Goal: Check status: Check status

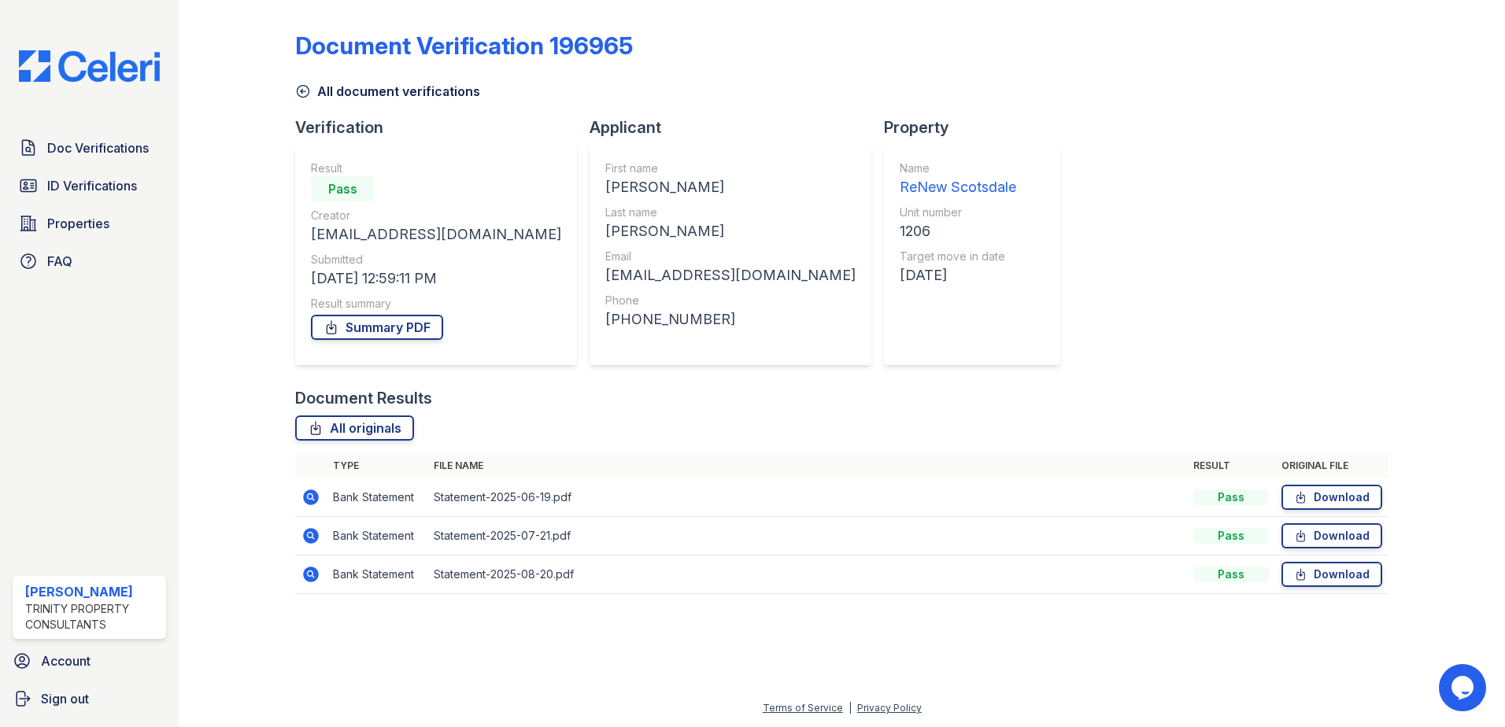
click at [309, 90] on icon at bounding box center [303, 92] width 12 height 12
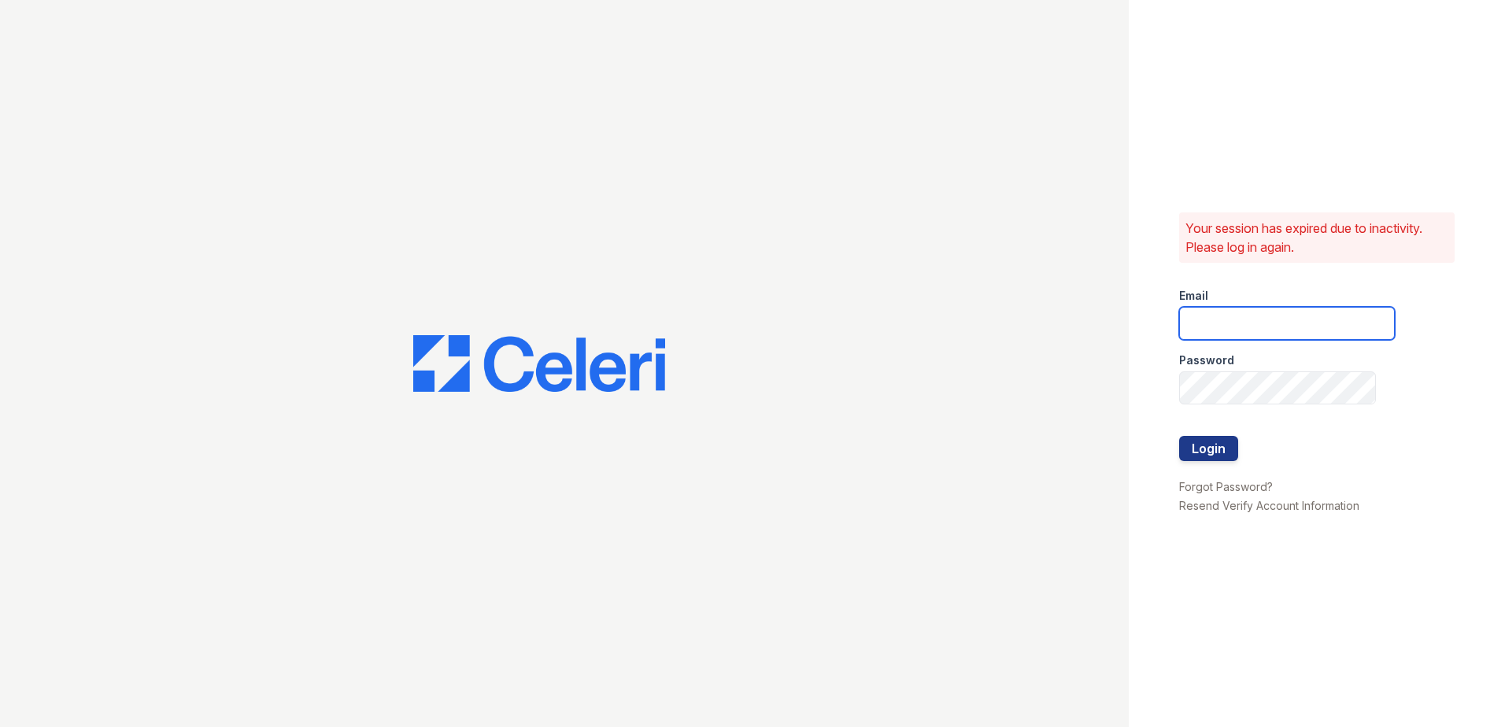
type input "scraig@trinity-pm.com"
click at [1225, 448] on button "Login" at bounding box center [1208, 448] width 59 height 25
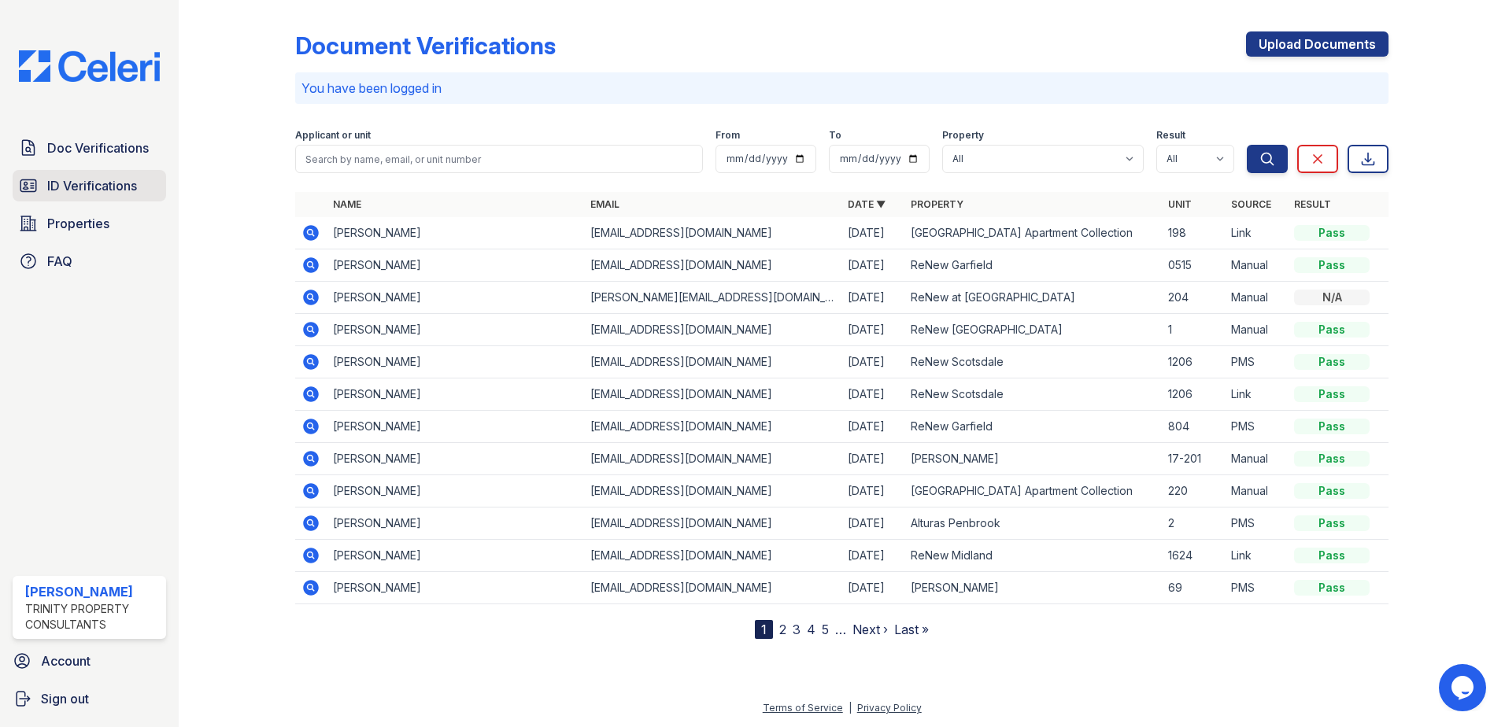
drag, startPoint x: 79, startPoint y: 194, endPoint x: 88, endPoint y: 196, distance: 9.7
click at [79, 194] on span "ID Verifications" at bounding box center [92, 185] width 90 height 19
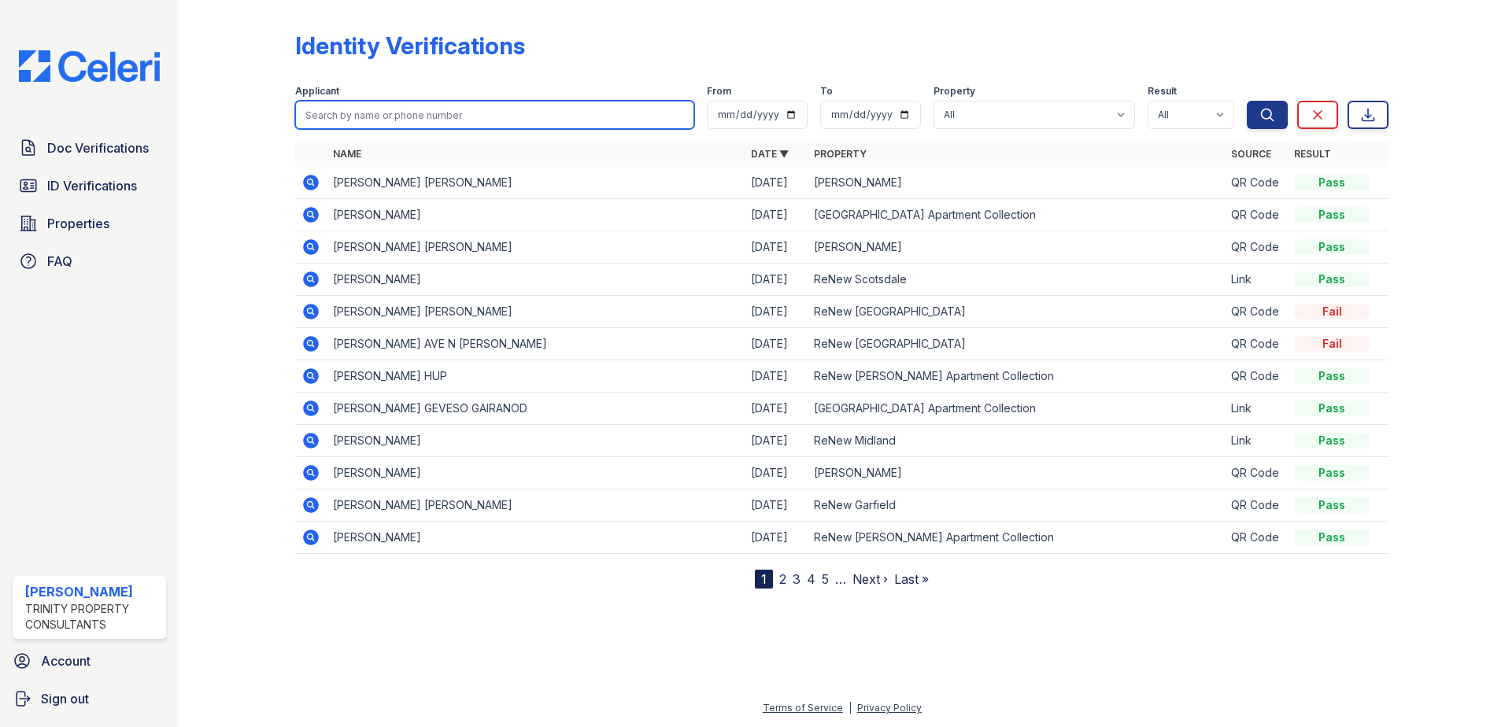
click at [471, 113] on input "search" at bounding box center [494, 115] width 399 height 28
type input "[PERSON_NAME]"
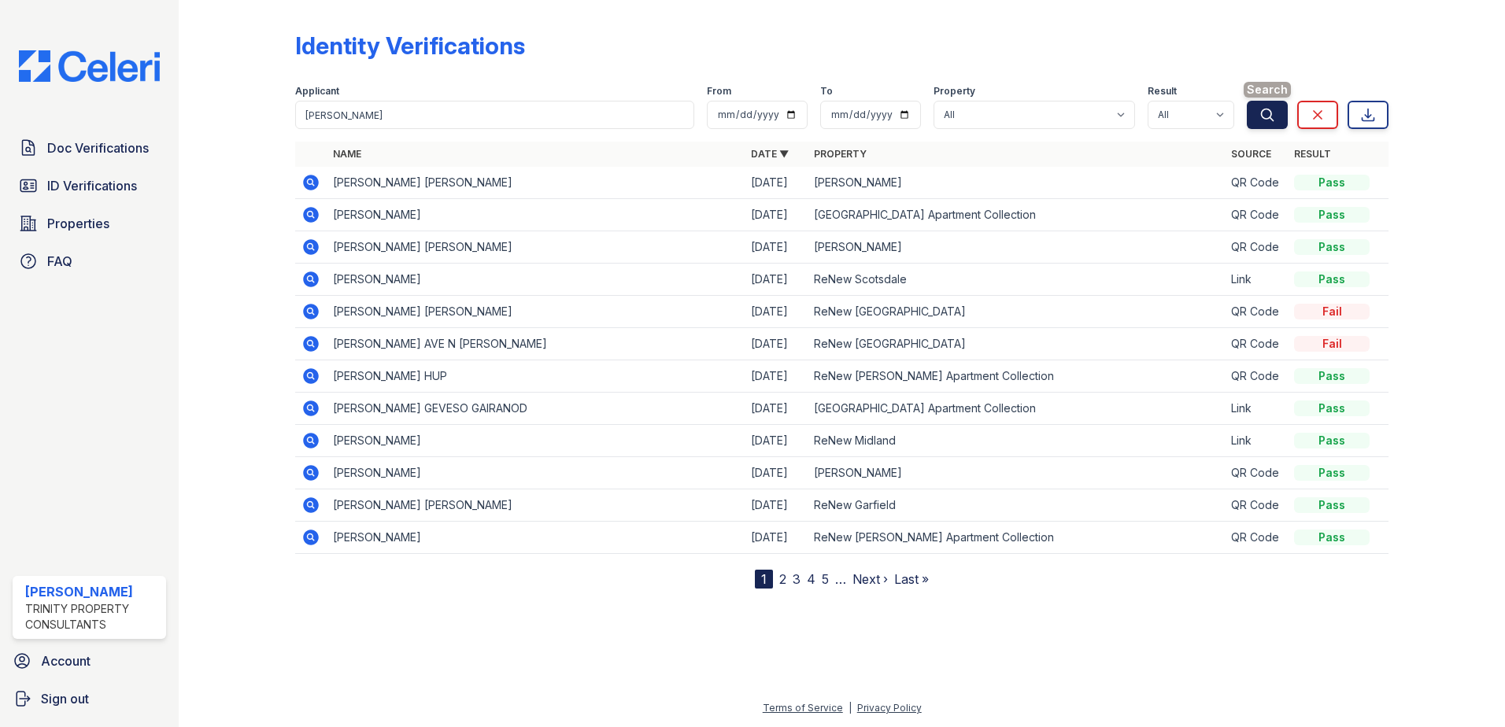
click at [1272, 115] on icon "submit" at bounding box center [1268, 115] width 12 height 12
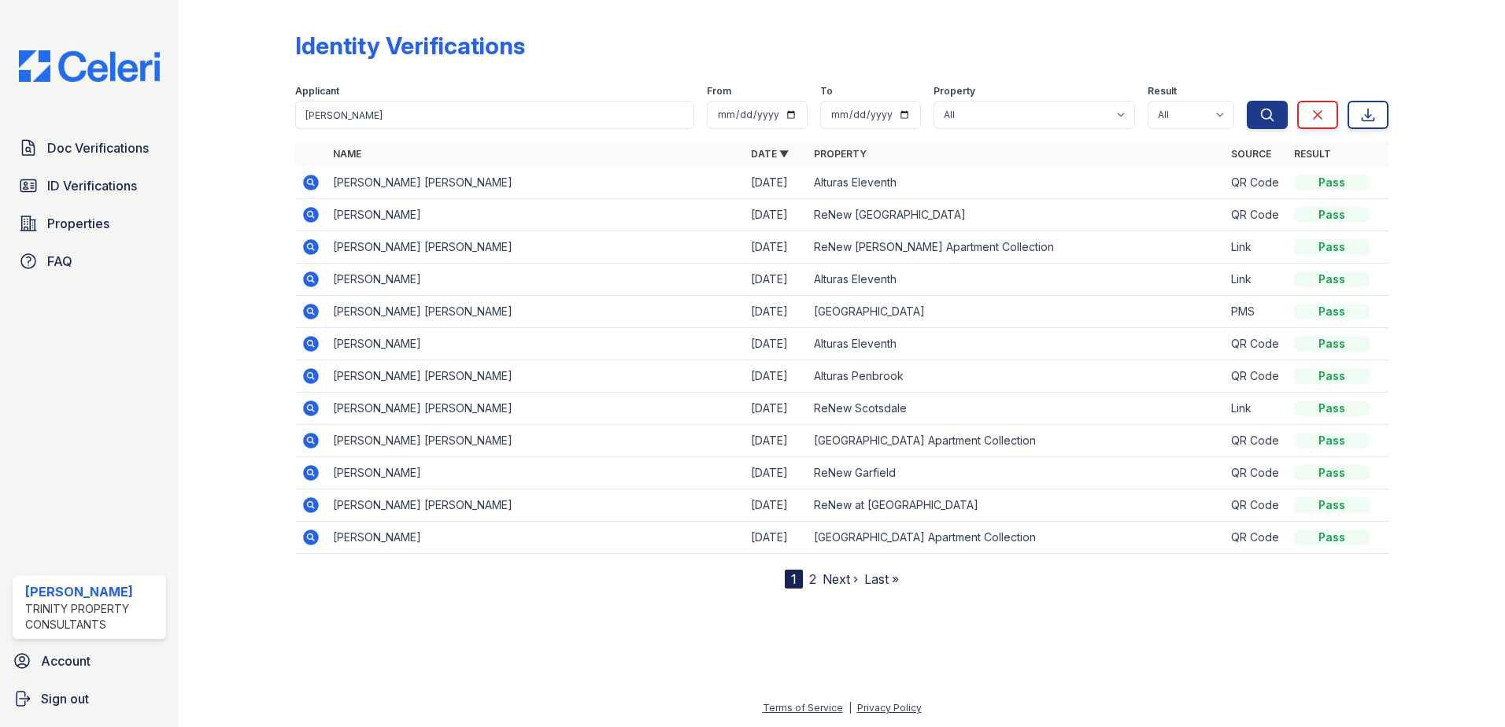
click at [312, 216] on icon at bounding box center [310, 214] width 19 height 19
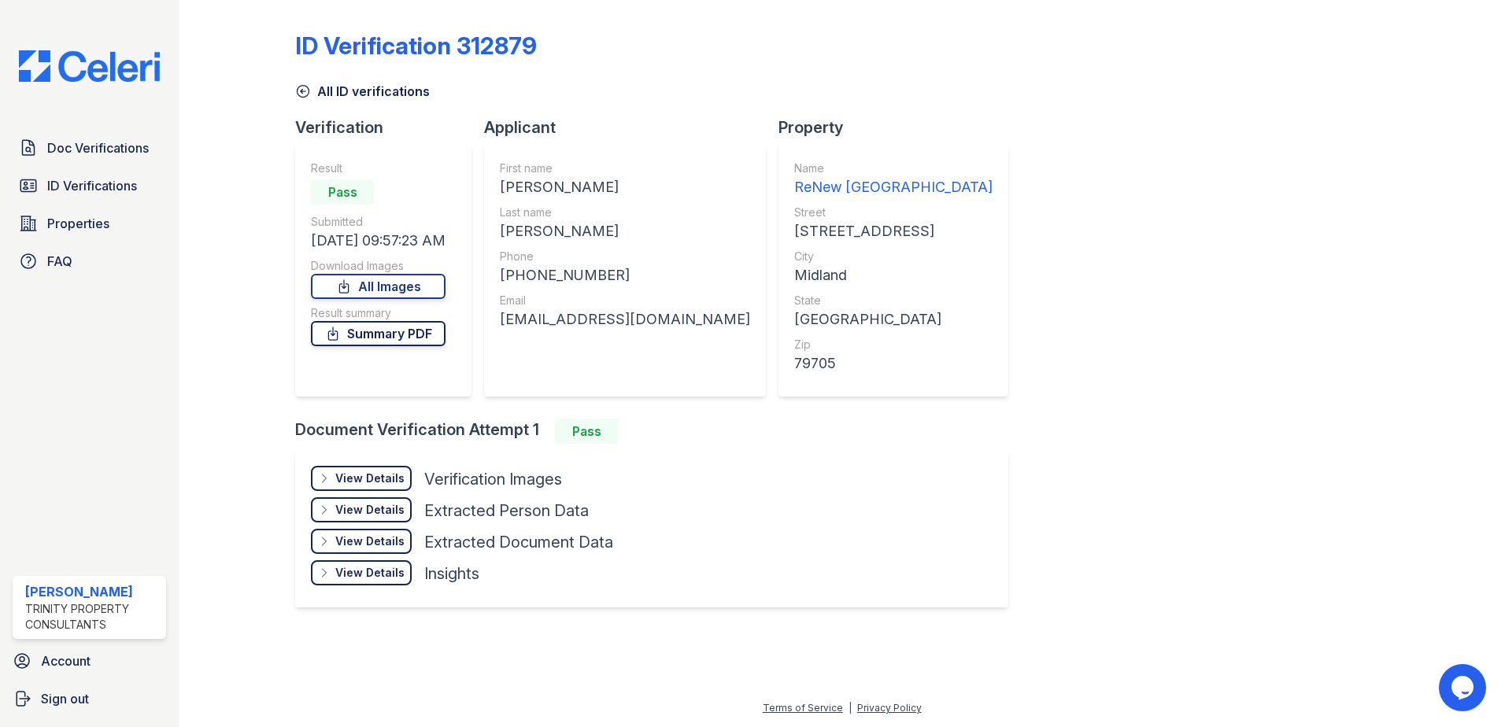
click at [385, 334] on link "Summary PDF" at bounding box center [378, 333] width 135 height 25
click at [64, 153] on span "Doc Verifications" at bounding box center [98, 148] width 102 height 19
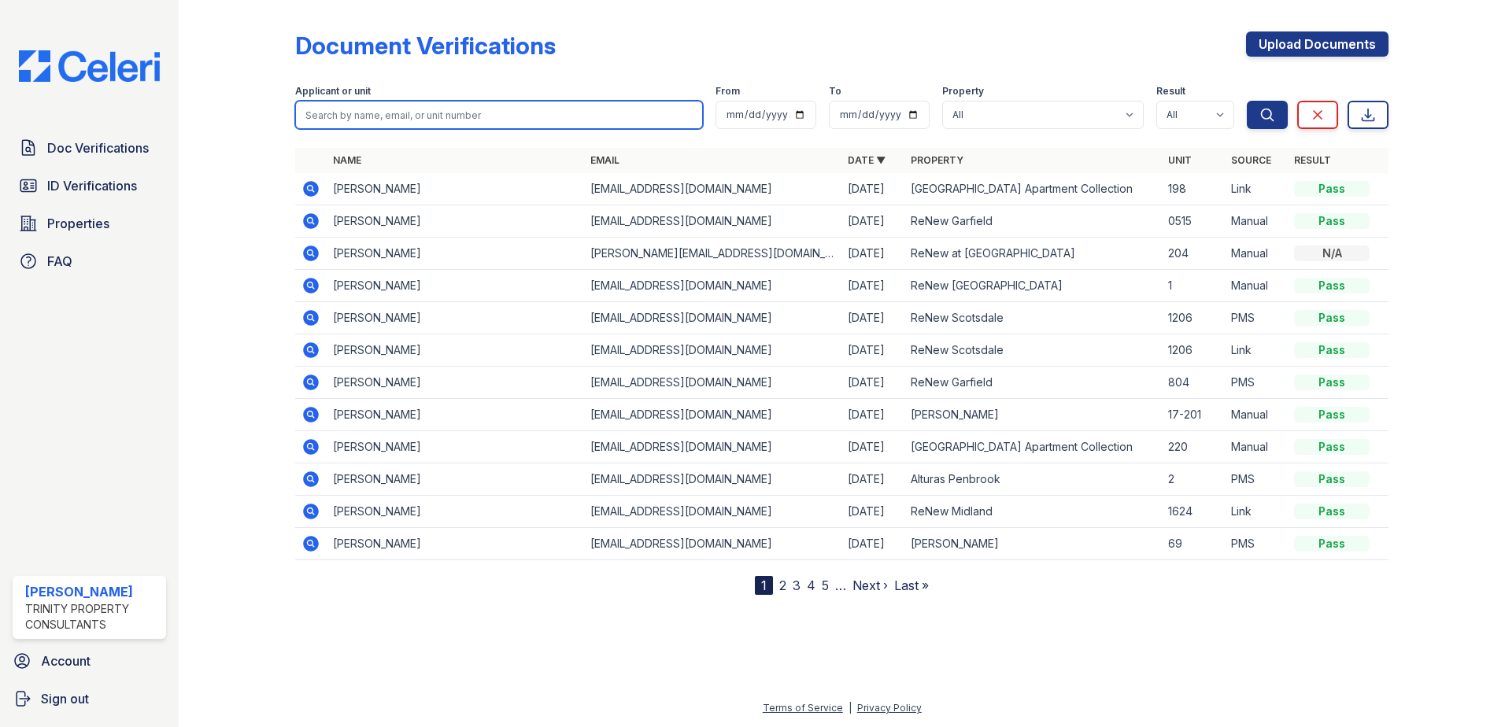
click at [379, 111] on input "search" at bounding box center [499, 115] width 408 height 28
type input "[PERSON_NAME]"
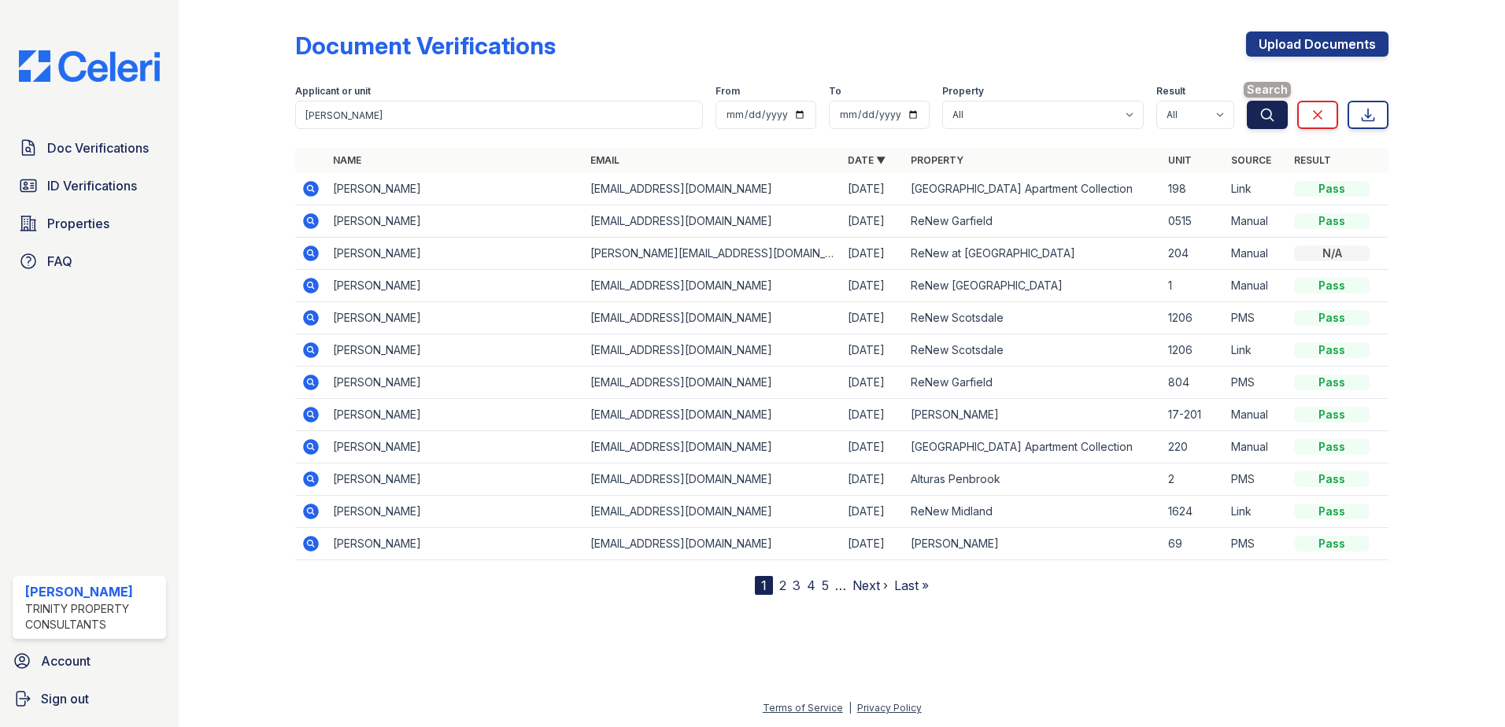
click at [1264, 127] on button "Search" at bounding box center [1267, 115] width 41 height 28
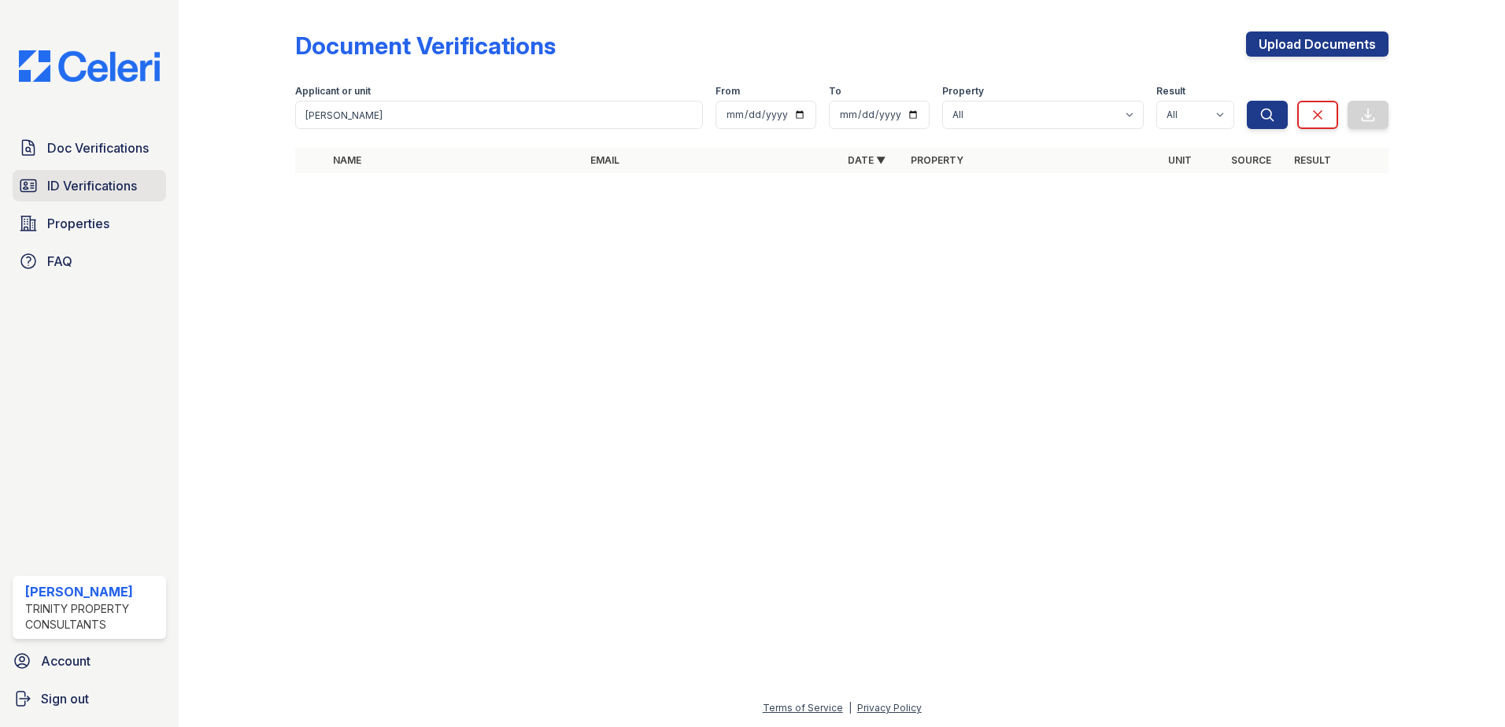
click at [92, 193] on span "ID Verifications" at bounding box center [92, 185] width 90 height 19
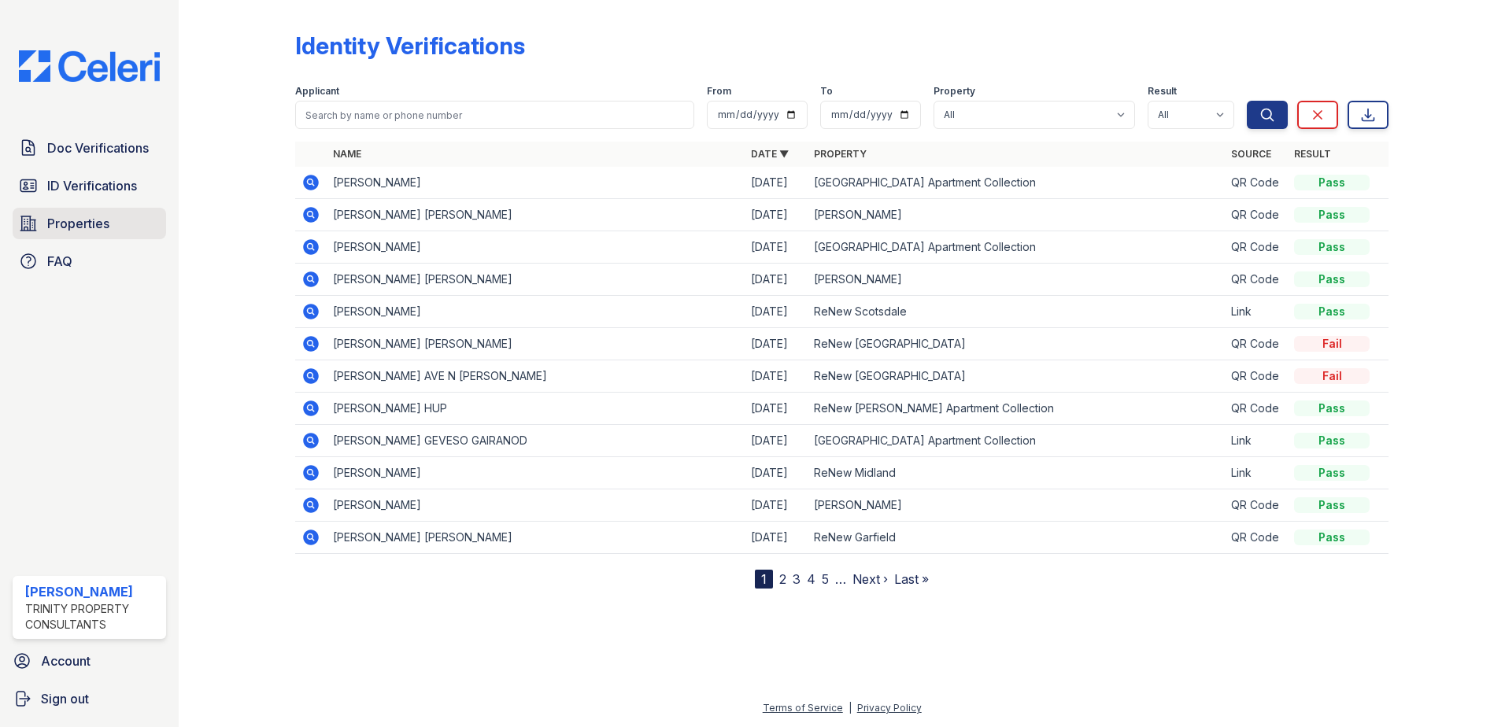
click at [98, 223] on span "Properties" at bounding box center [78, 223] width 62 height 19
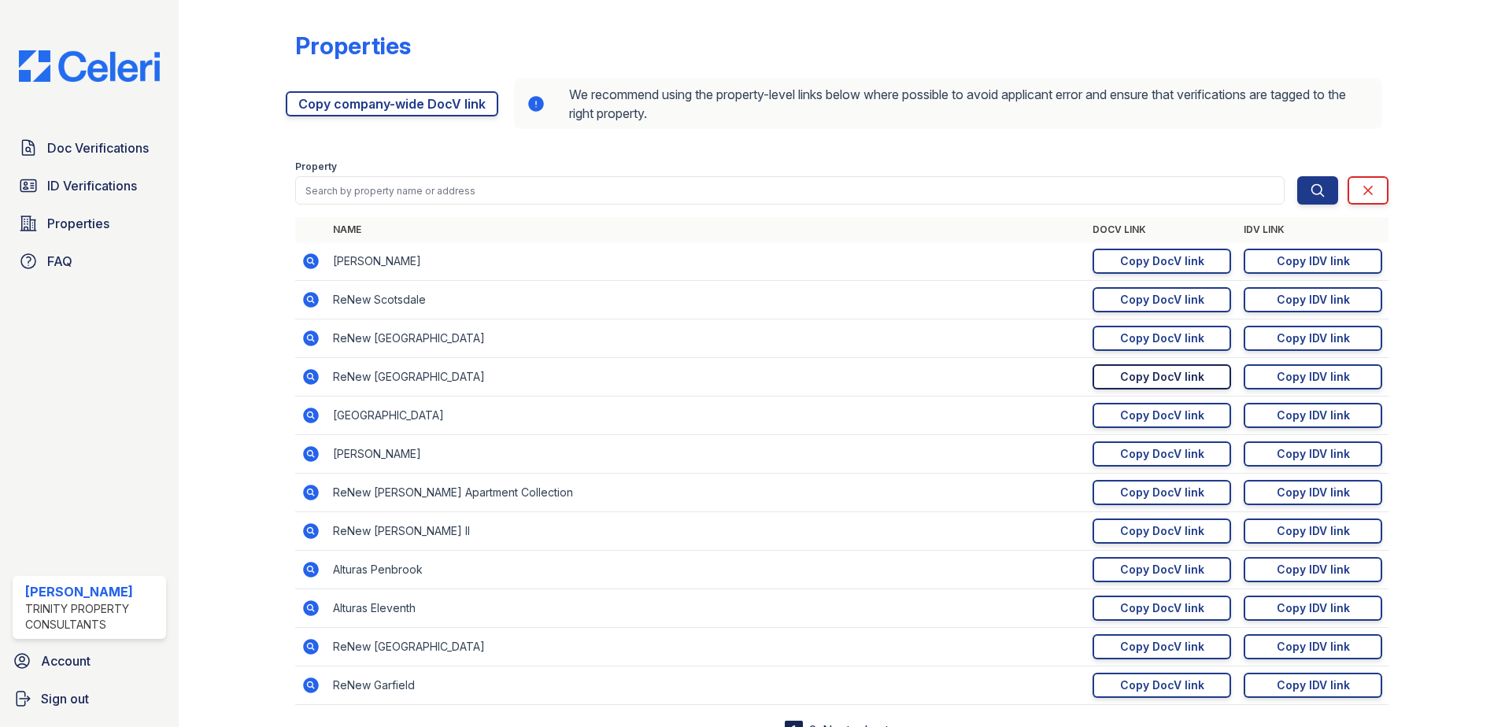
click at [1142, 370] on div "Copy DocV link" at bounding box center [1162, 377] width 84 height 16
click at [55, 150] on span "Doc Verifications" at bounding box center [98, 148] width 102 height 19
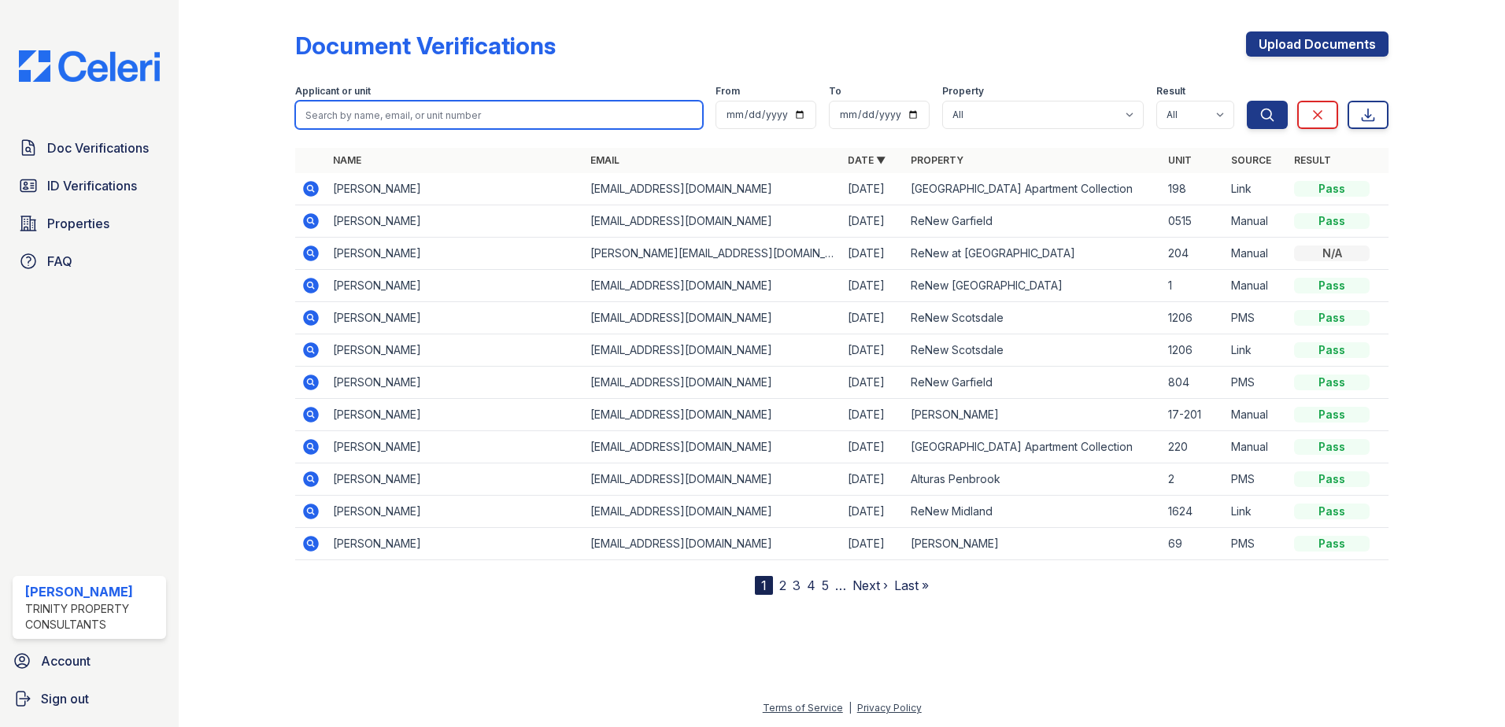
click at [425, 115] on input "search" at bounding box center [499, 115] width 408 height 28
type input "[PERSON_NAME]"
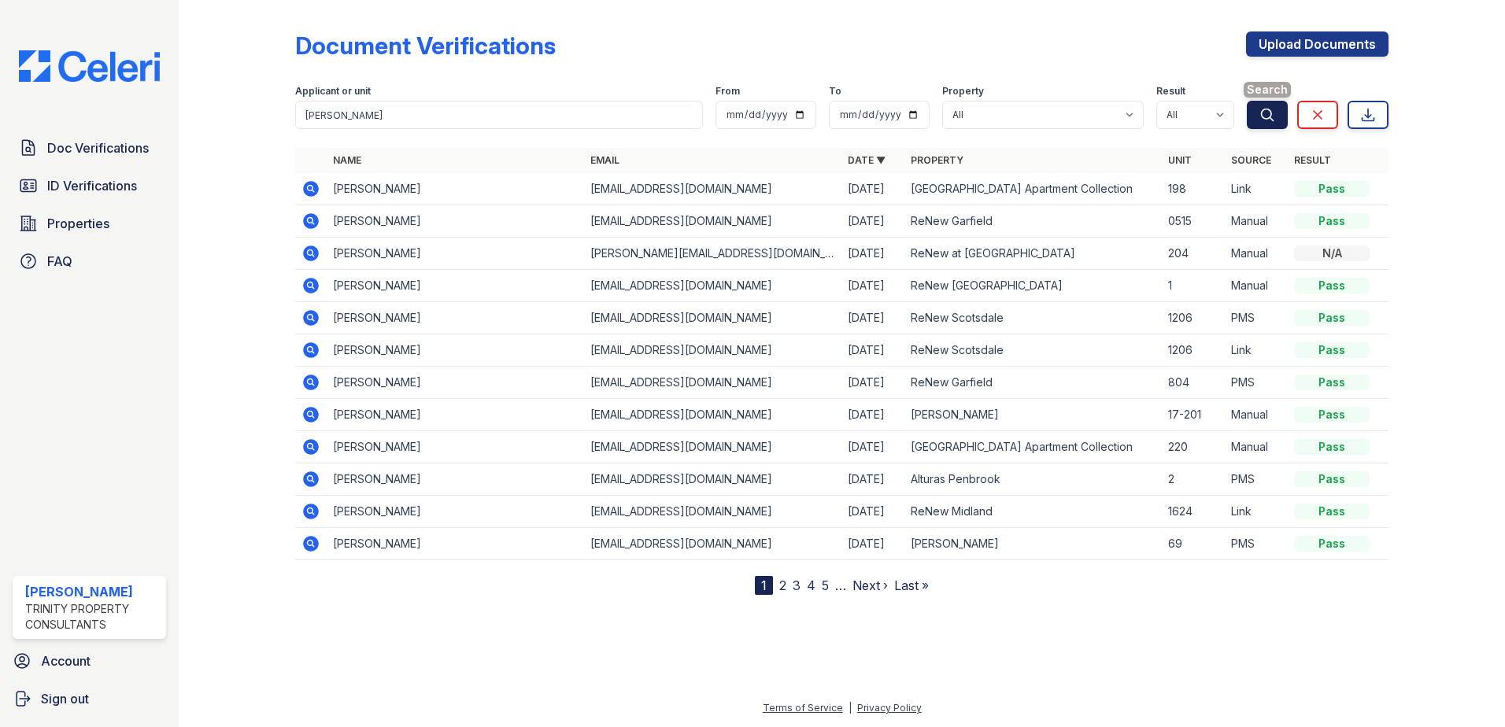
click at [1277, 116] on button "Search" at bounding box center [1267, 115] width 41 height 28
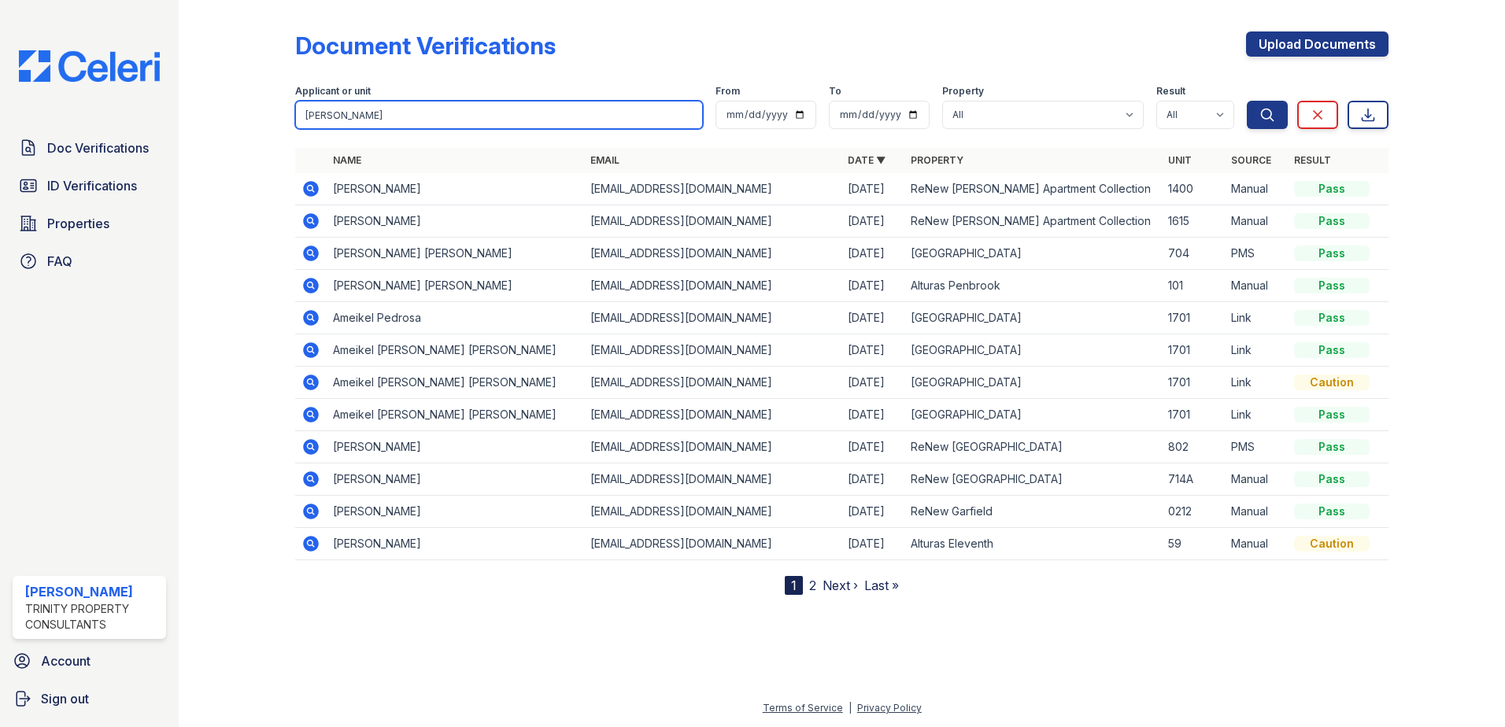
click at [381, 124] on input "[PERSON_NAME]" at bounding box center [499, 115] width 408 height 28
type input "Pedro Franco"
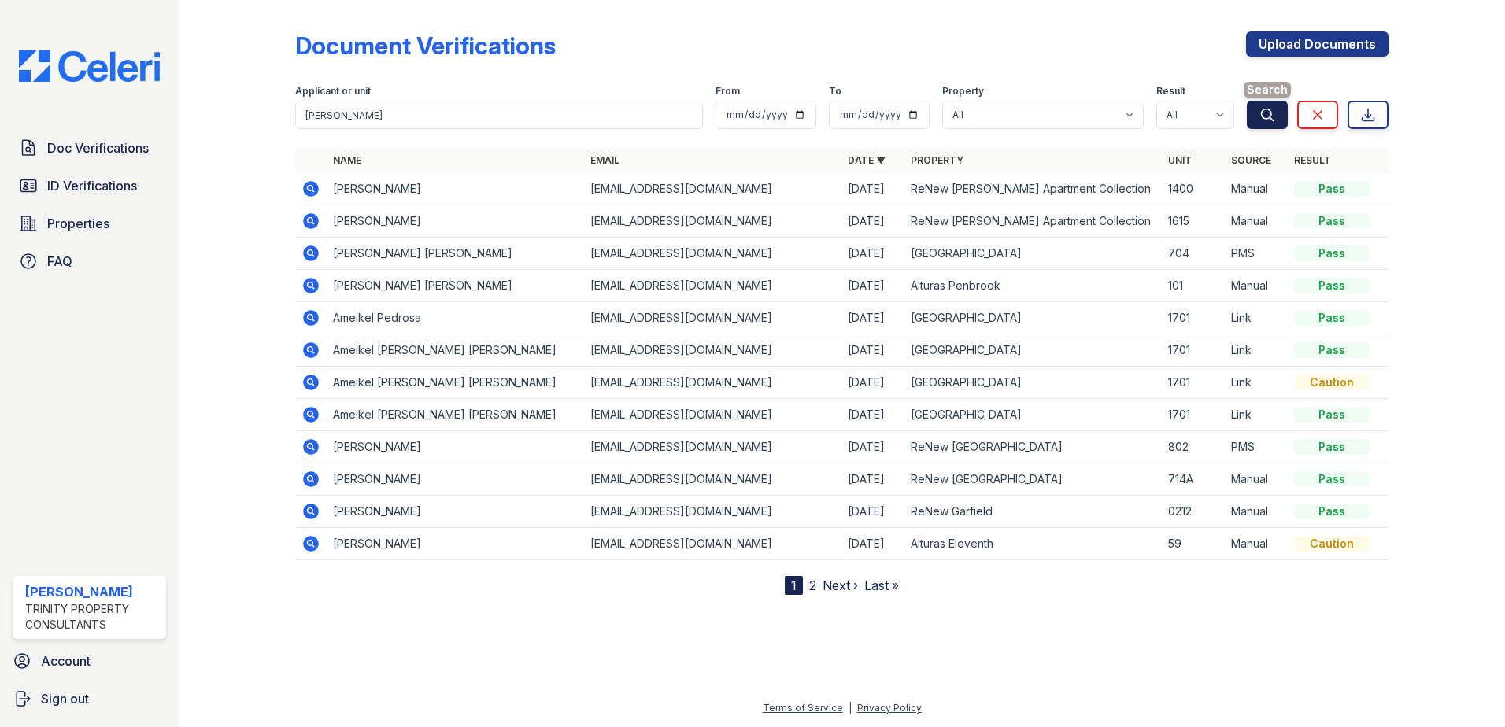
click at [1264, 121] on icon "submit" at bounding box center [1267, 115] width 16 height 16
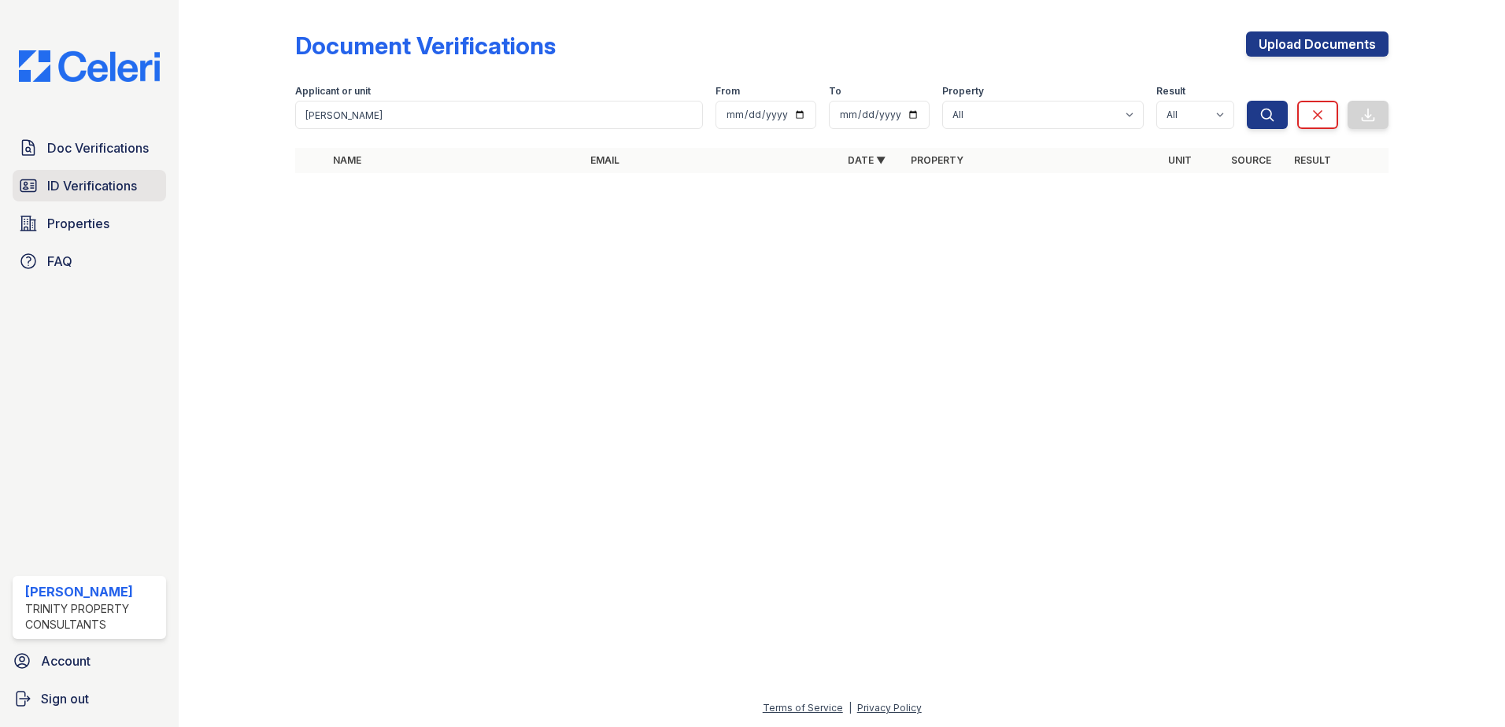
click at [80, 187] on span "ID Verifications" at bounding box center [92, 185] width 90 height 19
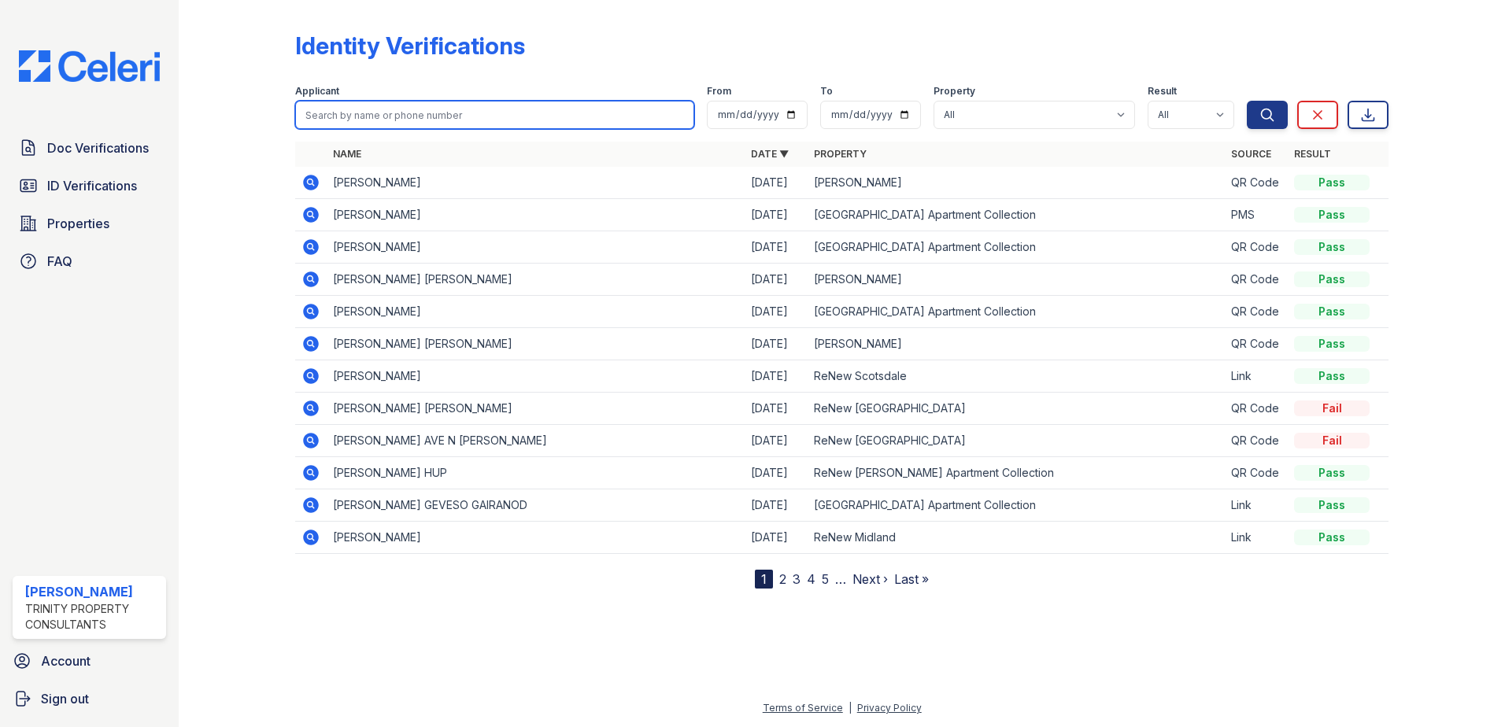
click at [509, 118] on input "search" at bounding box center [494, 115] width 399 height 28
click at [366, 115] on input "search" at bounding box center [494, 115] width 399 height 28
type input "[PERSON_NAME]"
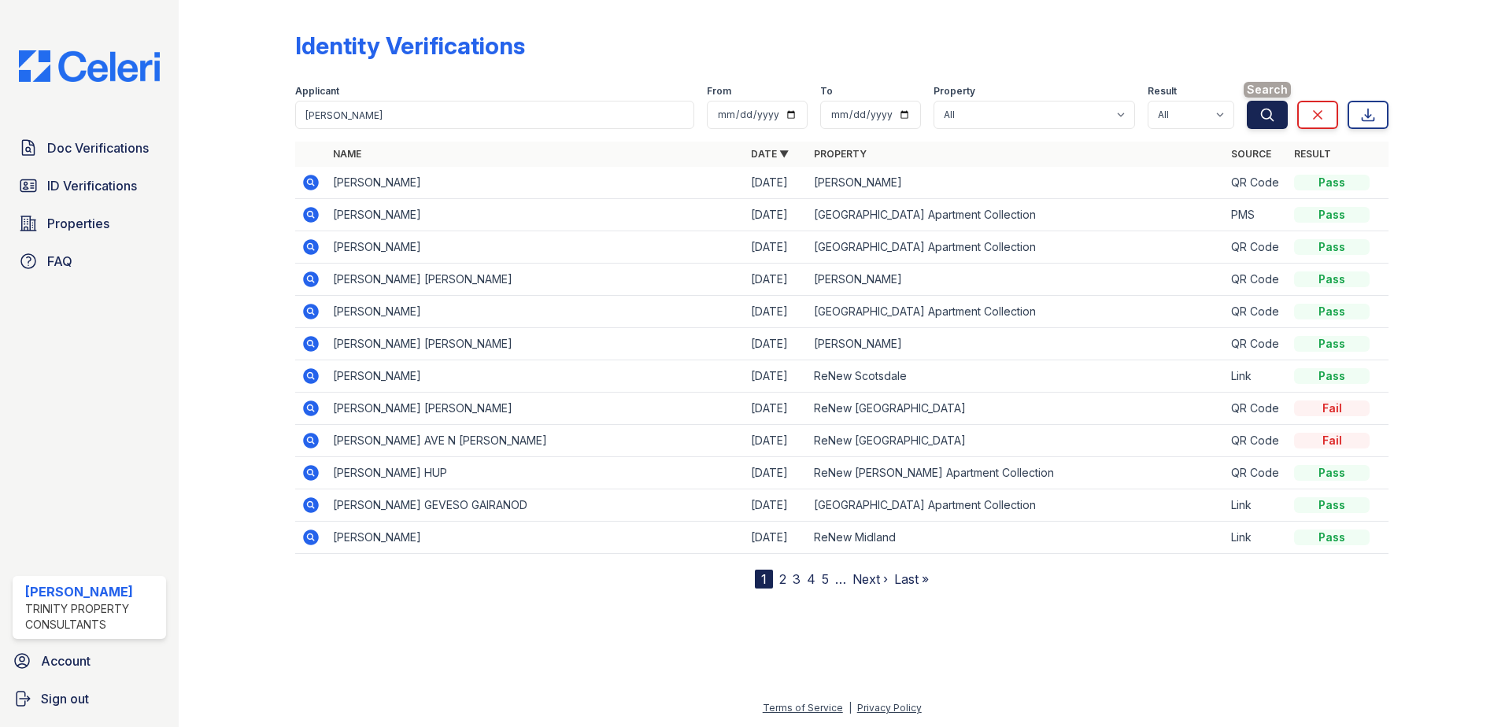
click at [1263, 122] on icon "submit" at bounding box center [1267, 115] width 16 height 16
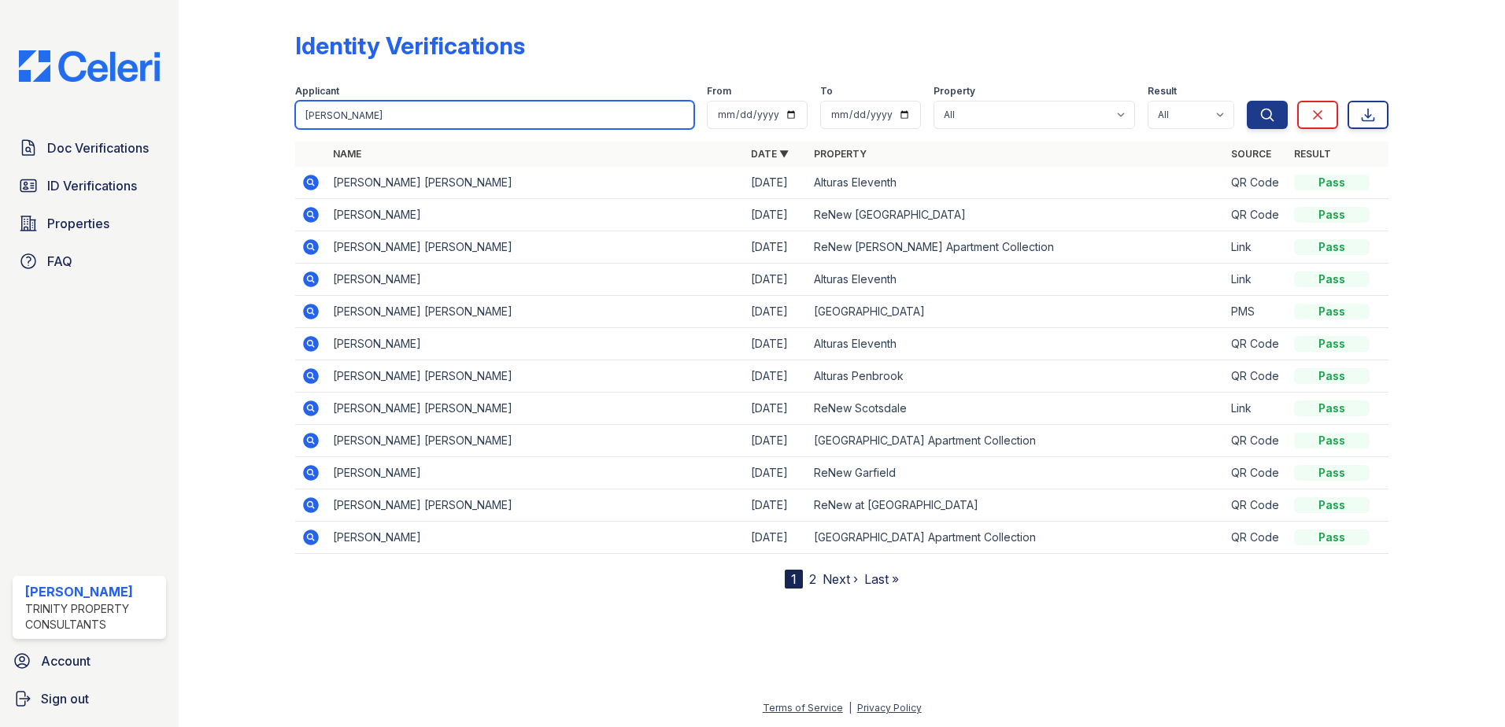
drag, startPoint x: 416, startPoint y: 118, endPoint x: 205, endPoint y: 115, distance: 210.9
click at [223, 116] on div "Identity Verifications Filter Applicant Pedro From To Property All Alturas Andr…" at bounding box center [842, 307] width 1276 height 614
type input "Fernando Romero"
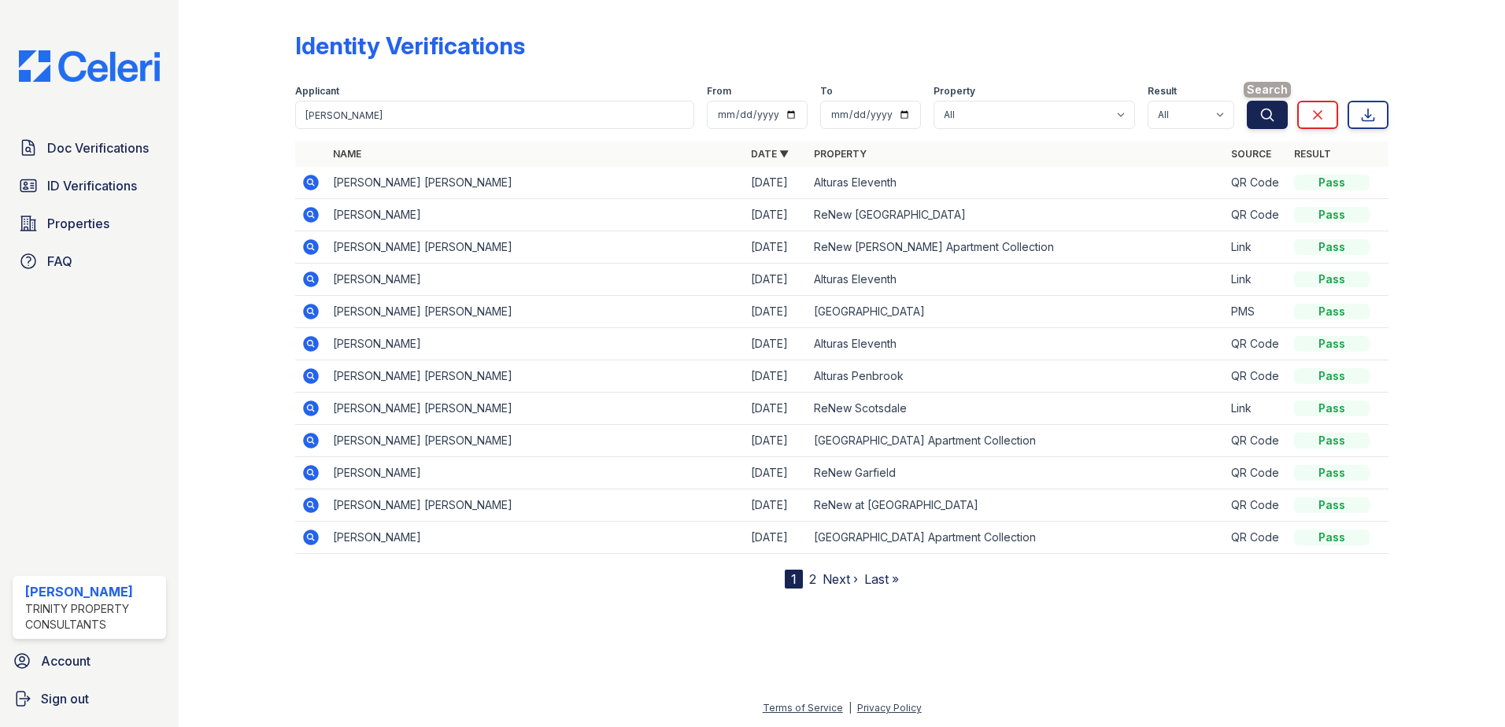
click at [1278, 111] on button "Search" at bounding box center [1267, 115] width 41 height 28
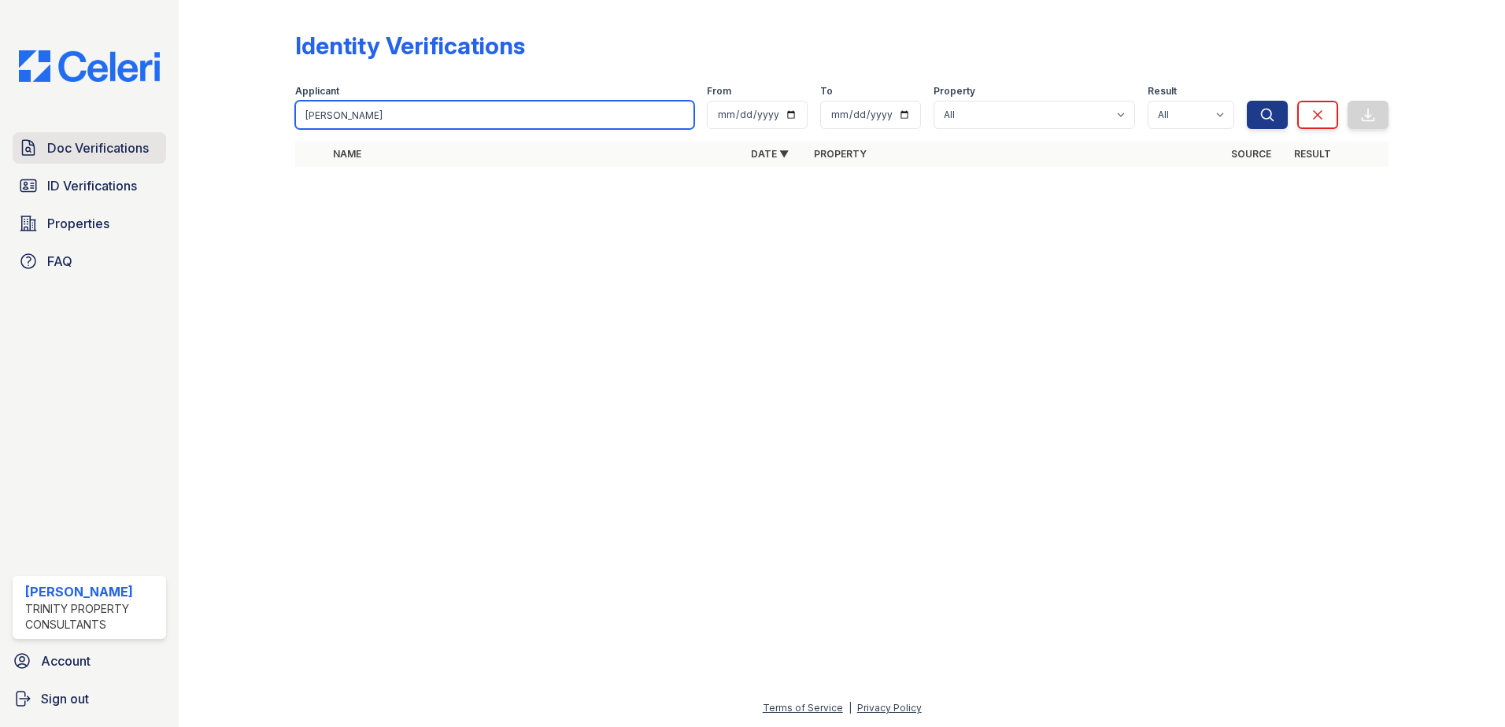
drag, startPoint x: 426, startPoint y: 118, endPoint x: 154, endPoint y: 140, distance: 272.4
click at [155, 140] on div "Doc Verifications ID Verifications Properties FAQ Senaida Craig Trinity Propert…" at bounding box center [752, 363] width 1505 height 727
type input "Emelie Romero"
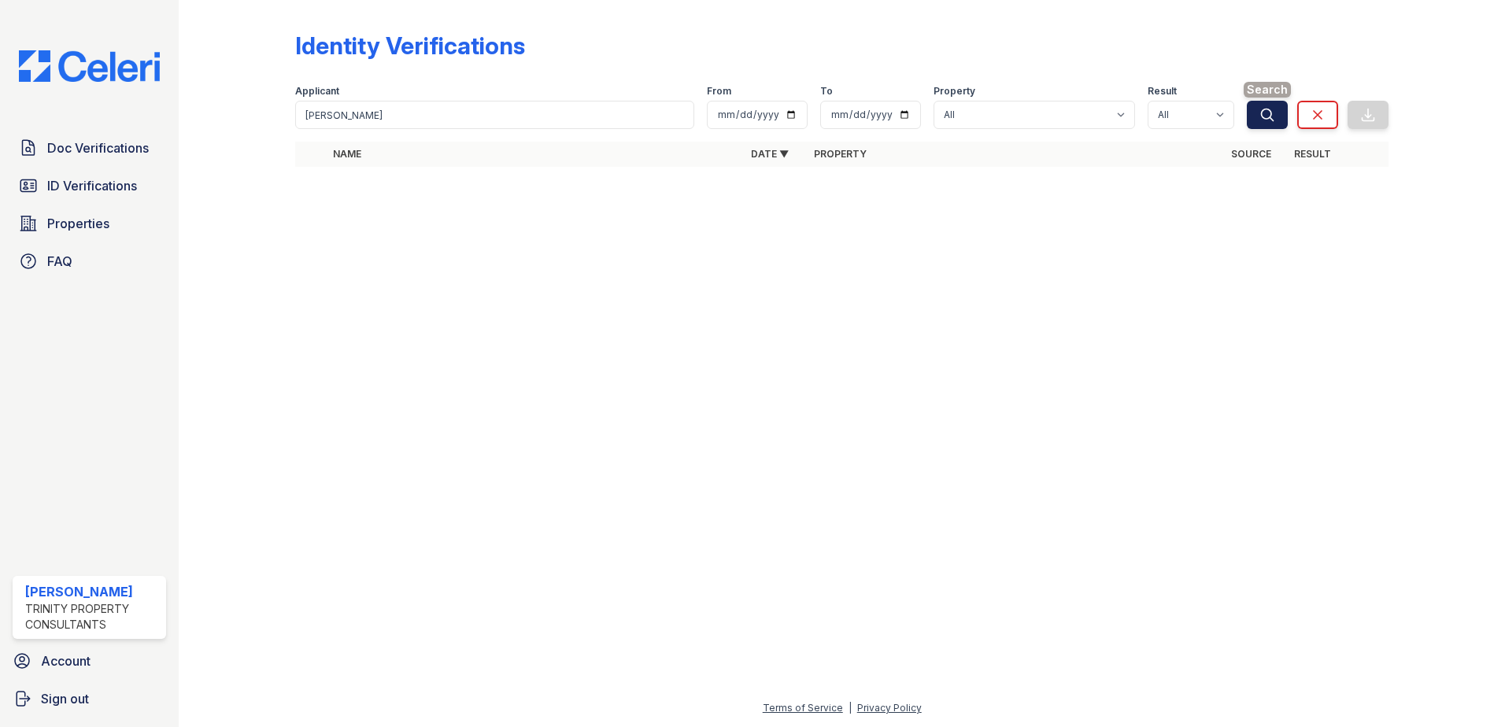
click at [1266, 120] on icon "submit" at bounding box center [1267, 115] width 16 height 16
click at [80, 148] on span "Doc Verifications" at bounding box center [98, 148] width 102 height 19
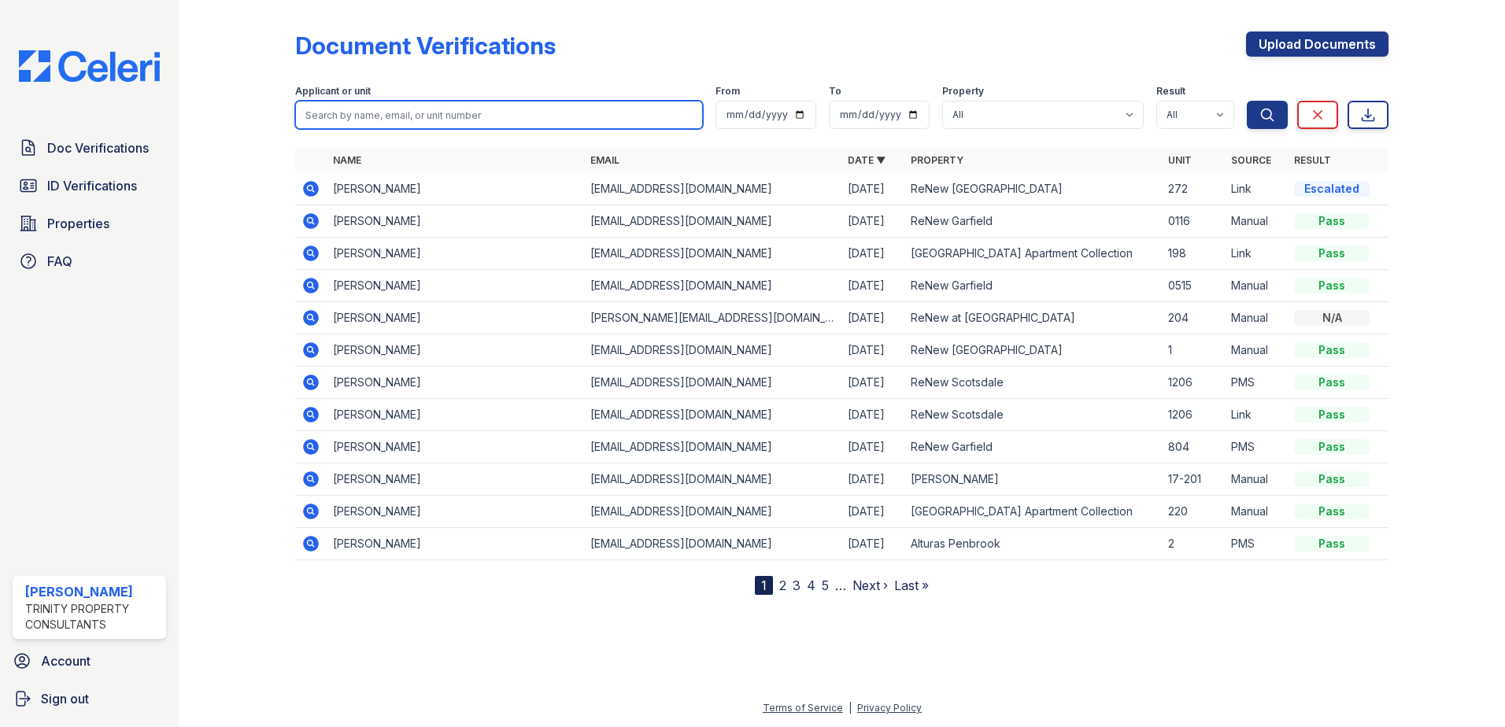
click at [379, 120] on input "search" at bounding box center [499, 115] width 408 height 28
type input "Emelie Romero"
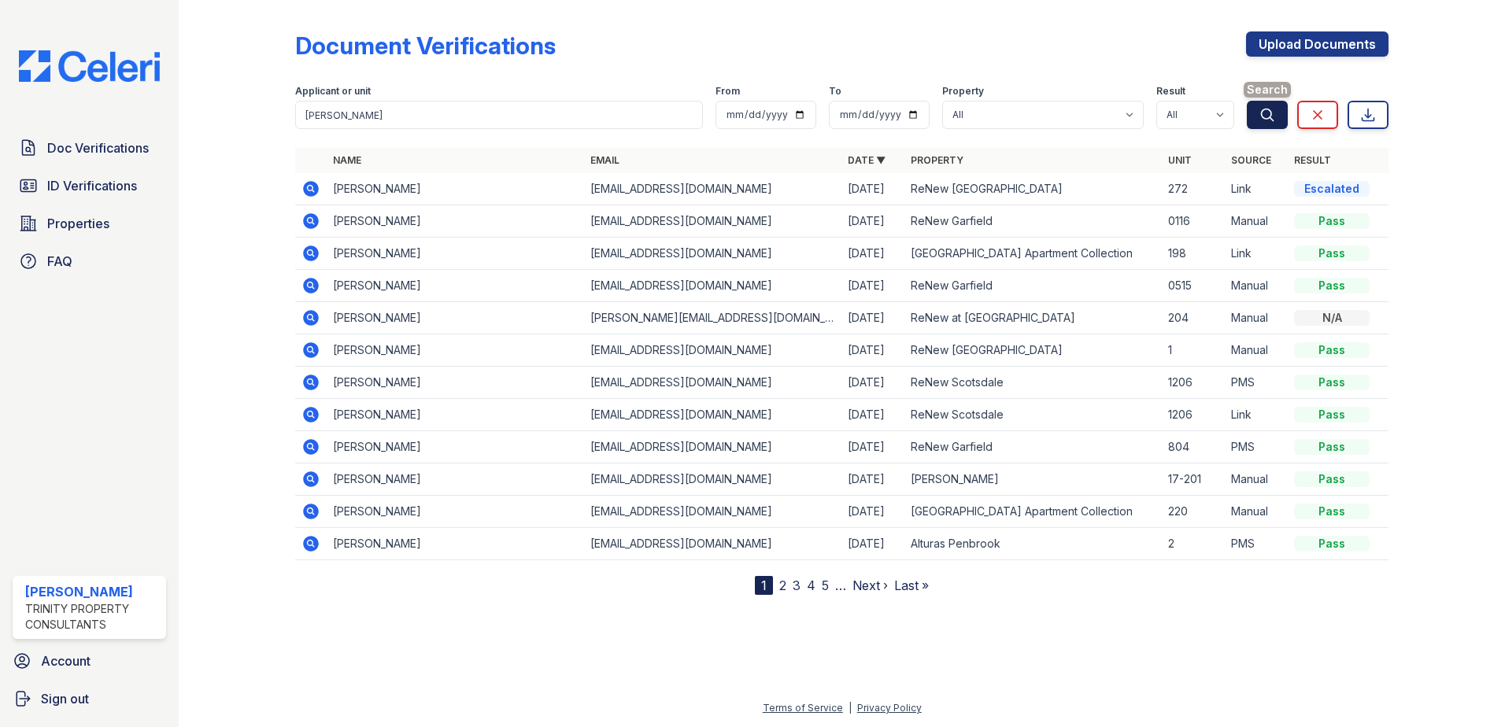
click at [1274, 122] on icon "submit" at bounding box center [1267, 115] width 16 height 16
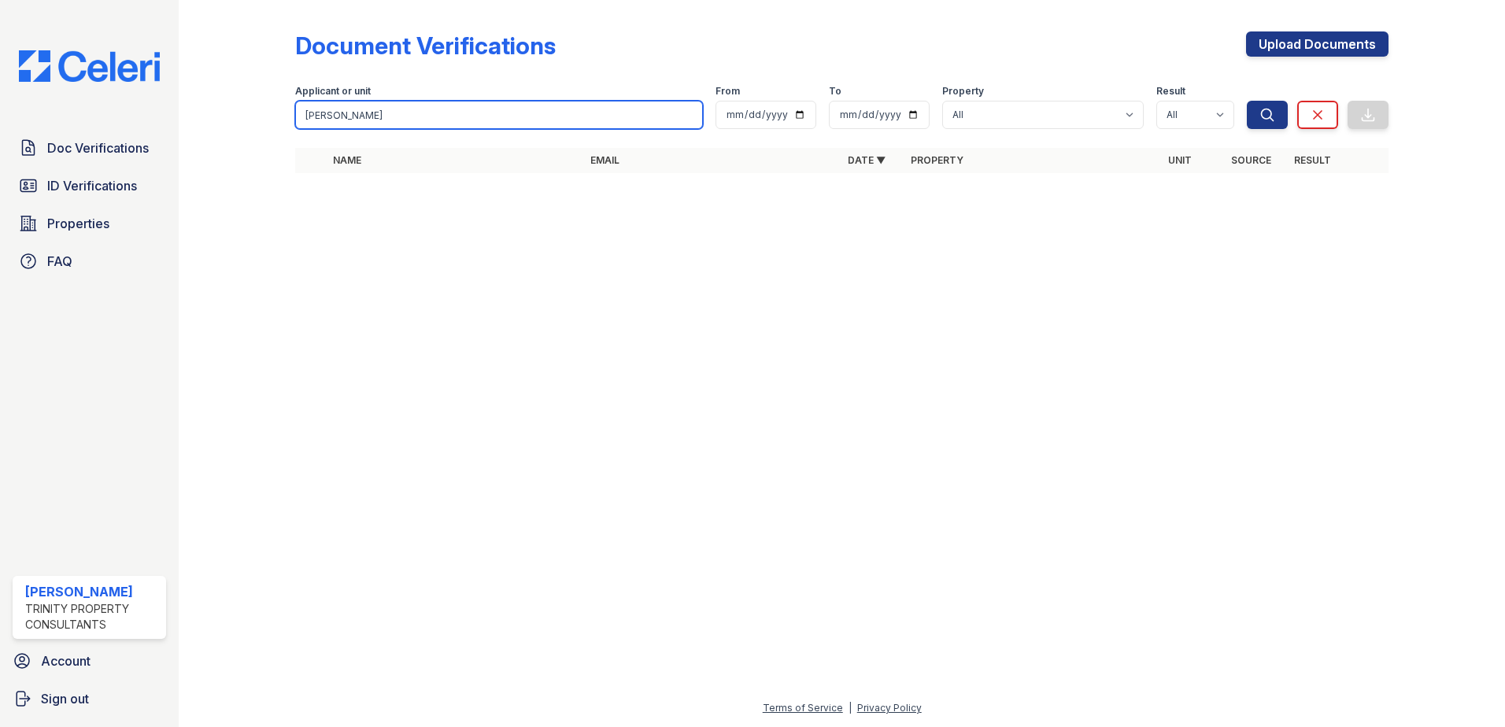
drag, startPoint x: 426, startPoint y: 111, endPoint x: 232, endPoint y: 136, distance: 195.2
click at [267, 127] on div "Document Verifications Upload Documents Filter Applicant or unit Emelie Romero …" at bounding box center [842, 107] width 1276 height 214
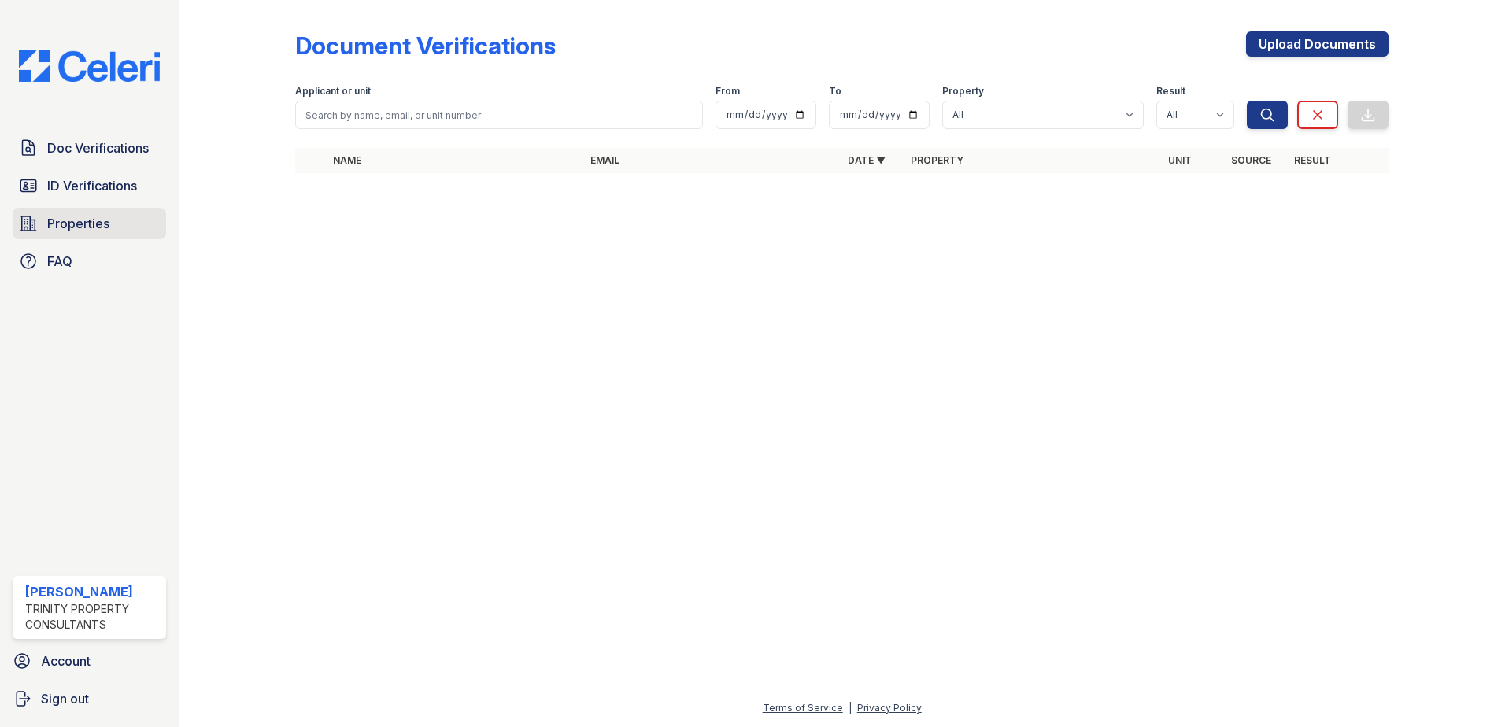
click at [87, 219] on span "Properties" at bounding box center [78, 223] width 62 height 19
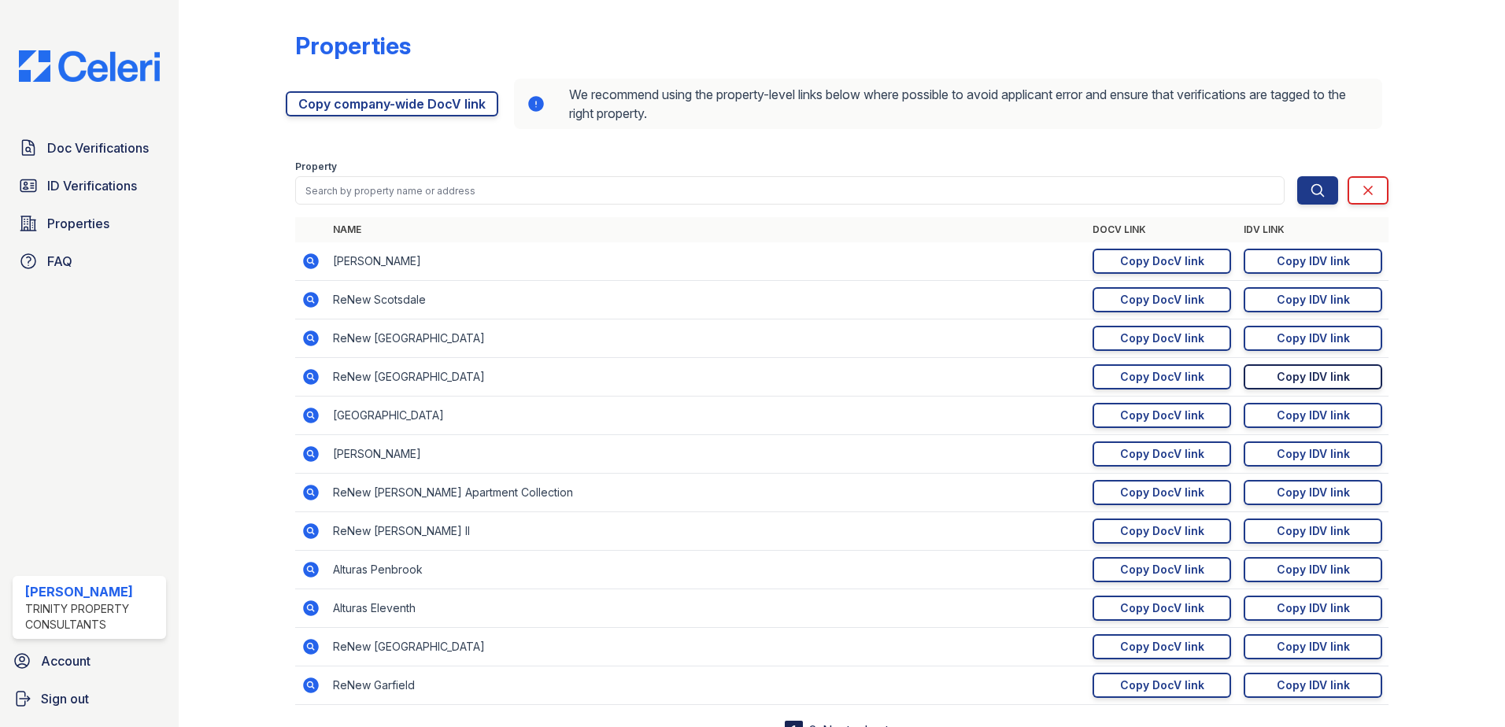
click at [1264, 381] on link "Copy IDV link Copy link" at bounding box center [1312, 376] width 139 height 25
click at [74, 184] on span "ID Verifications" at bounding box center [92, 185] width 90 height 19
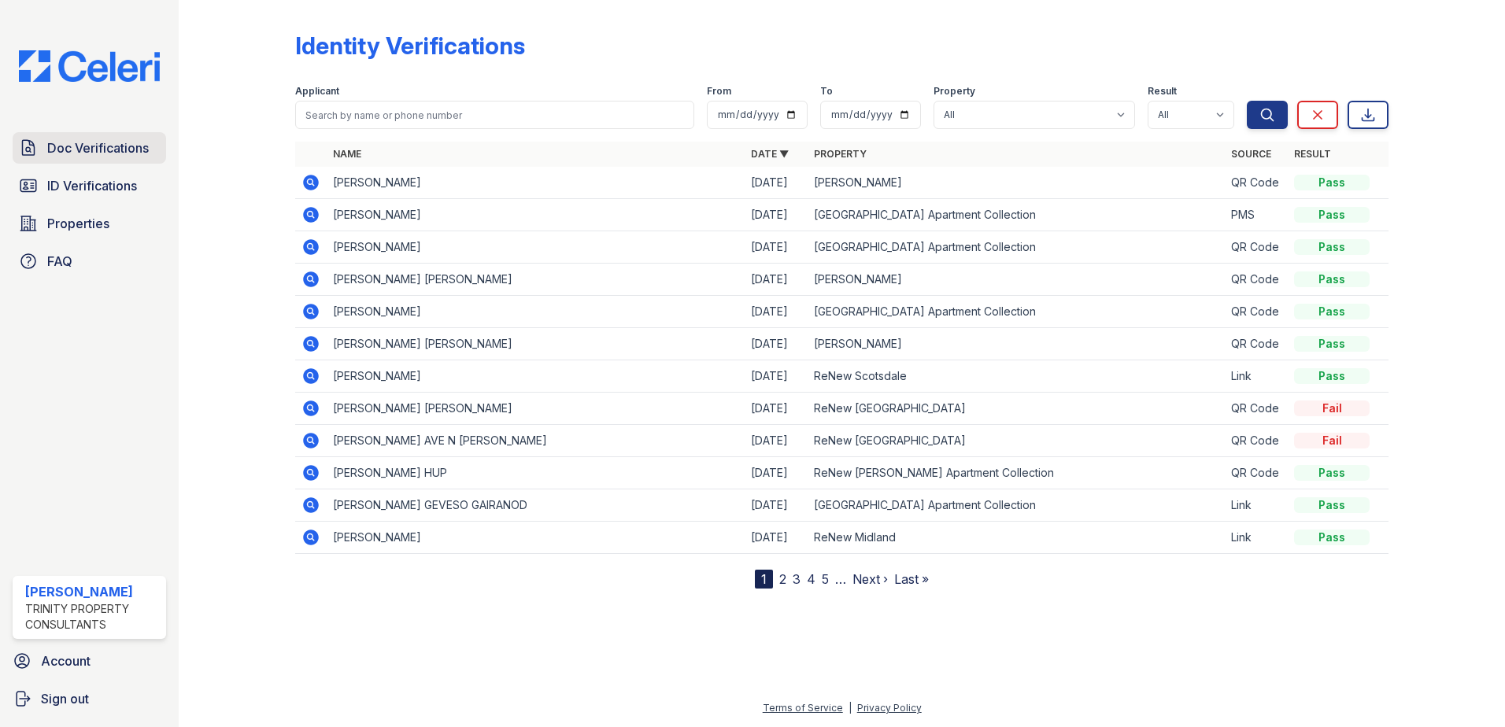
click at [94, 146] on span "Doc Verifications" at bounding box center [98, 148] width 102 height 19
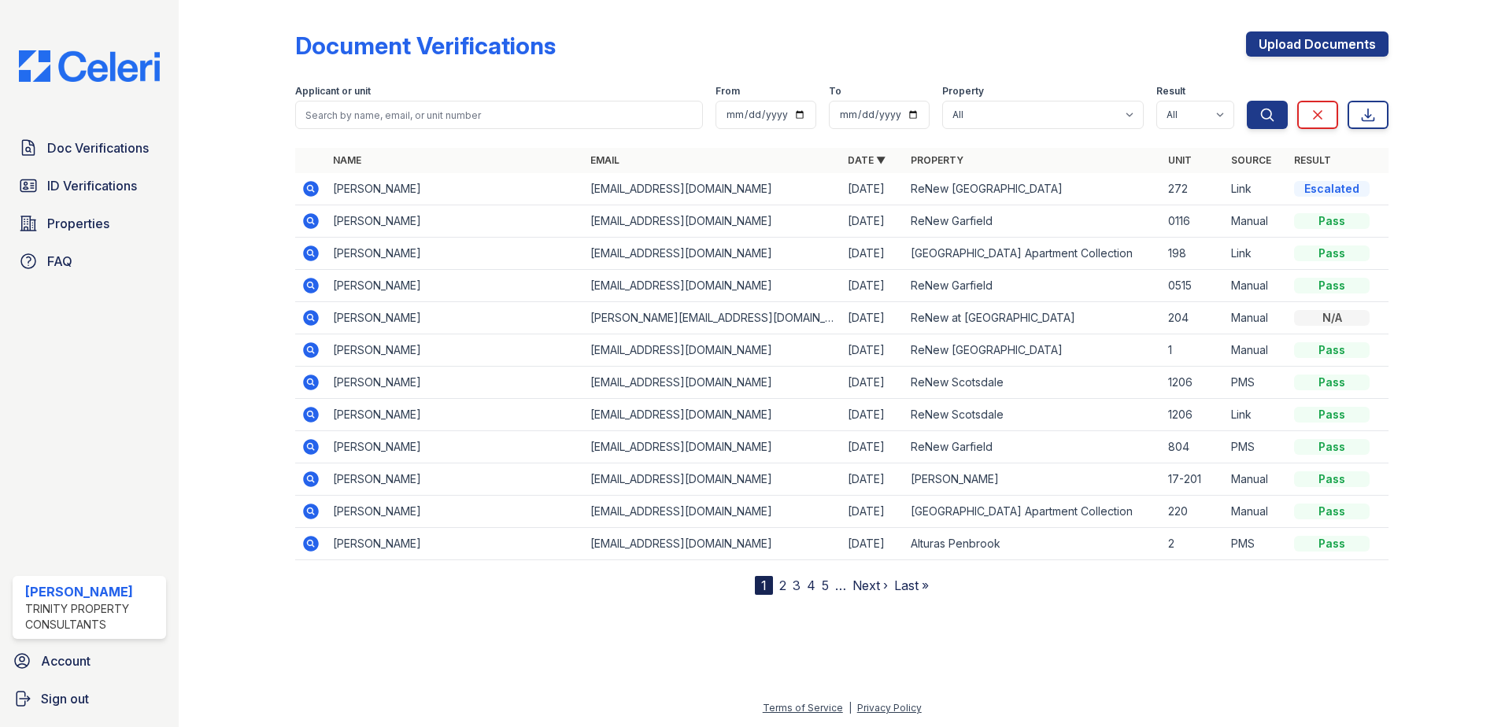
click at [314, 193] on icon at bounding box center [311, 189] width 16 height 16
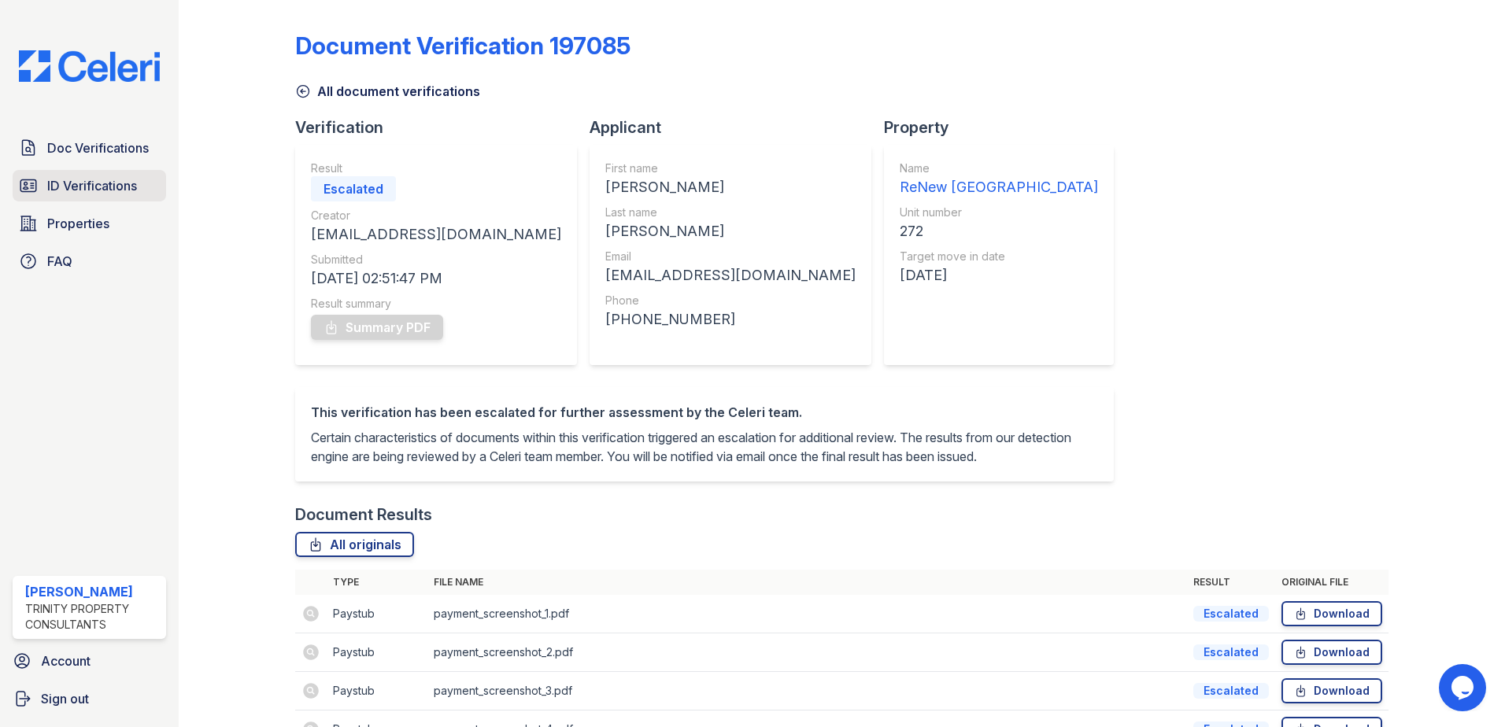
click at [105, 188] on span "ID Verifications" at bounding box center [92, 185] width 90 height 19
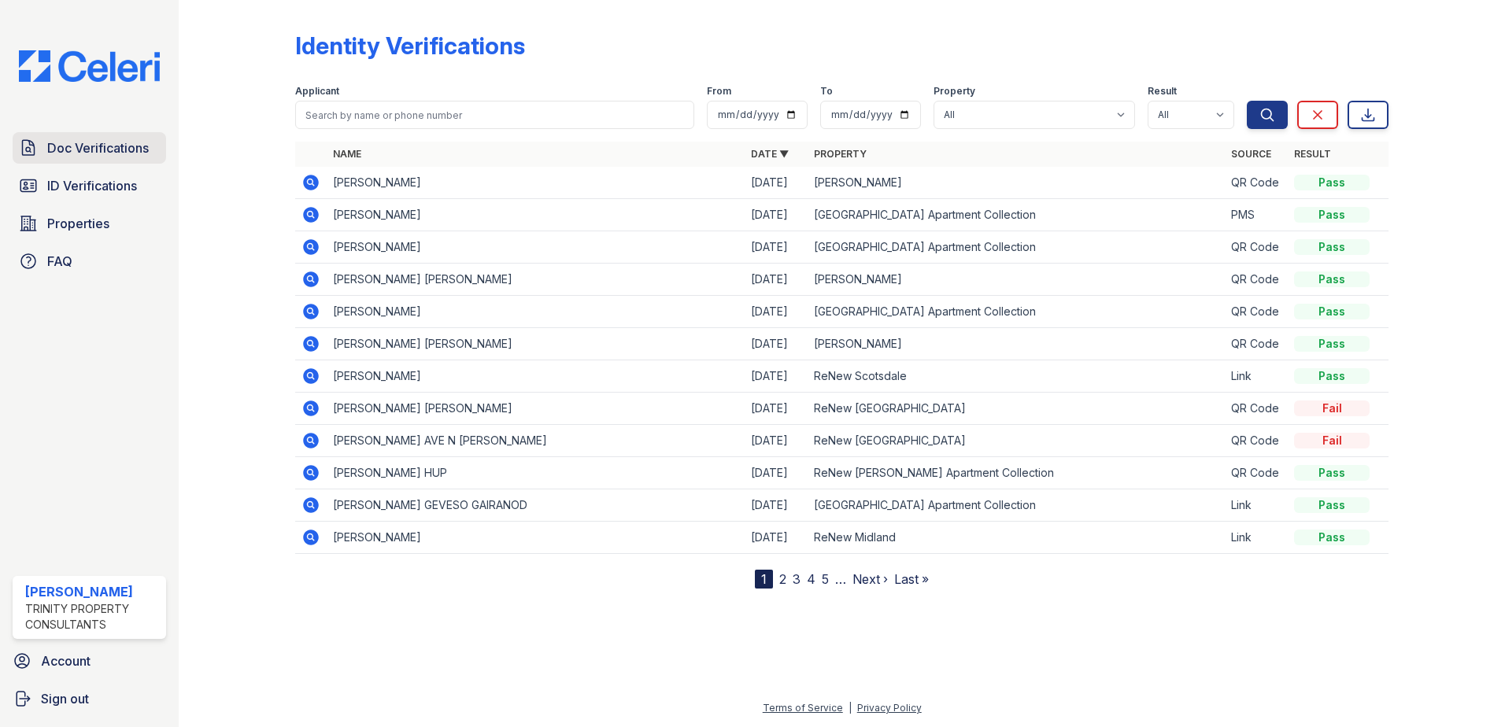
click at [72, 147] on span "Doc Verifications" at bounding box center [98, 148] width 102 height 19
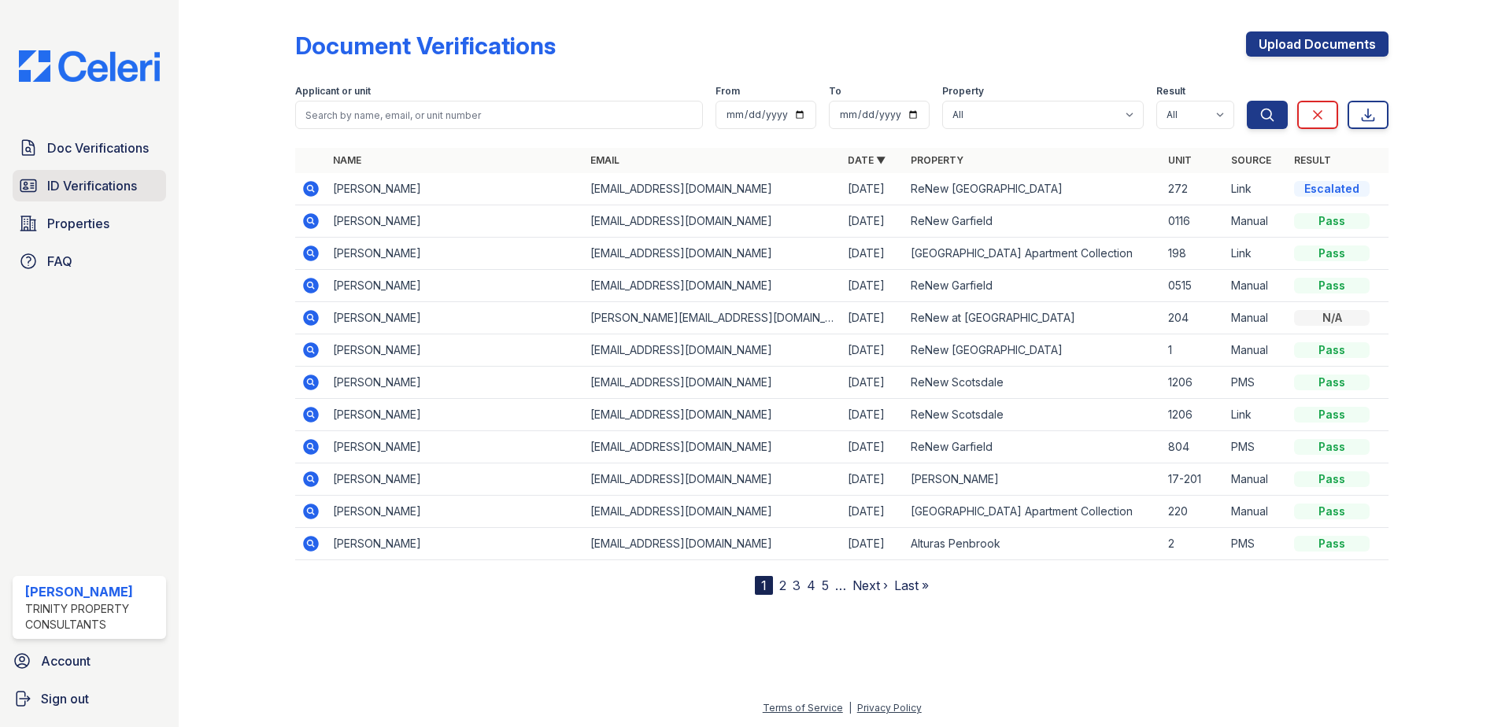
click at [60, 188] on span "ID Verifications" at bounding box center [92, 185] width 90 height 19
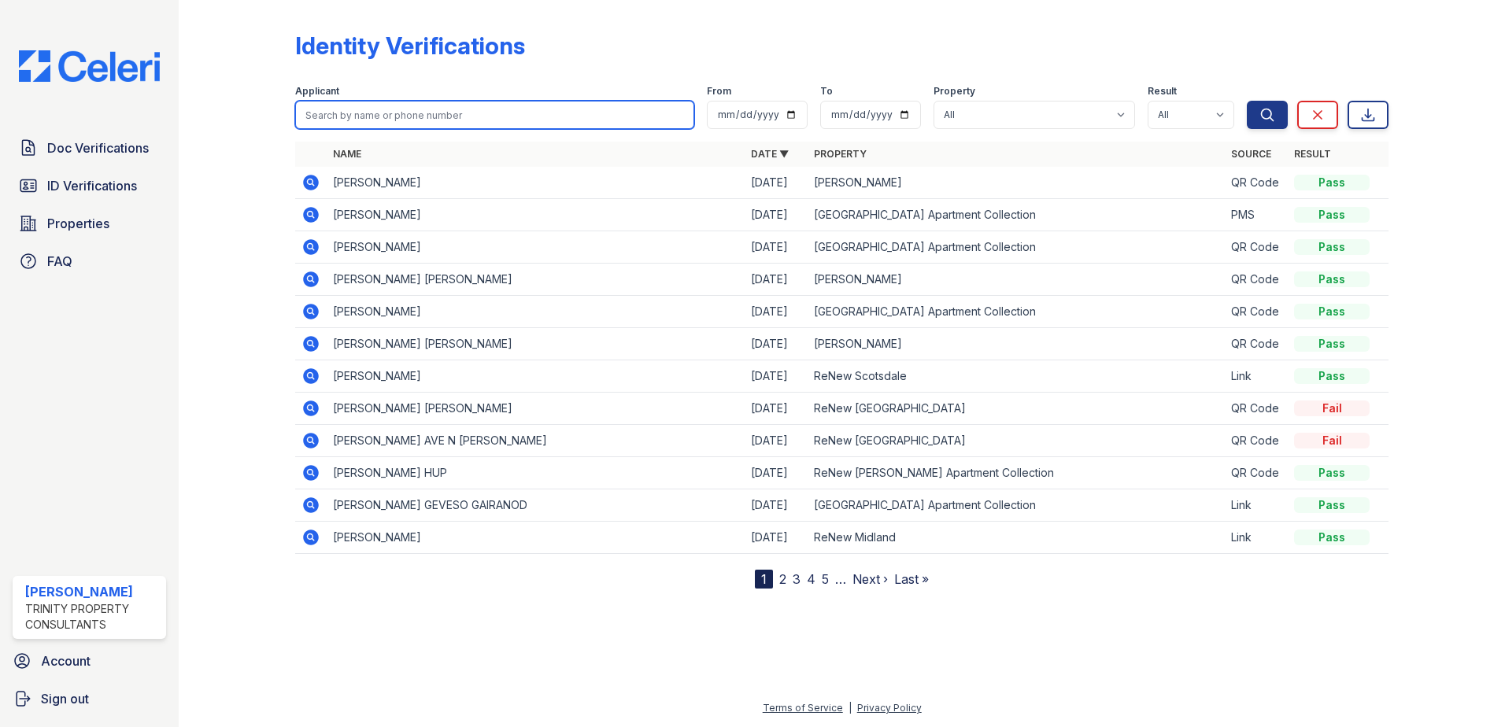
click at [360, 112] on input "search" at bounding box center [494, 115] width 399 height 28
type input "[PERSON_NAME]"
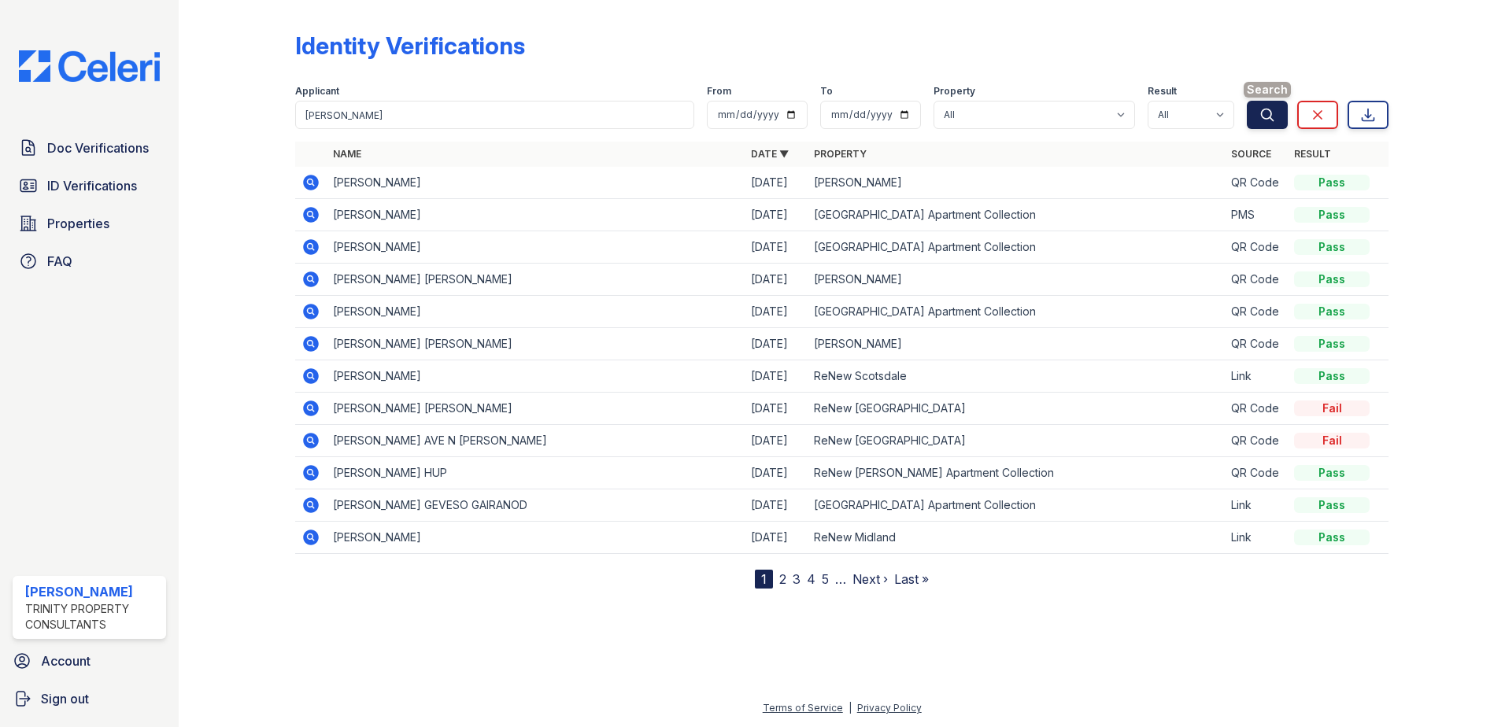
click at [1277, 120] on button "Search" at bounding box center [1267, 115] width 41 height 28
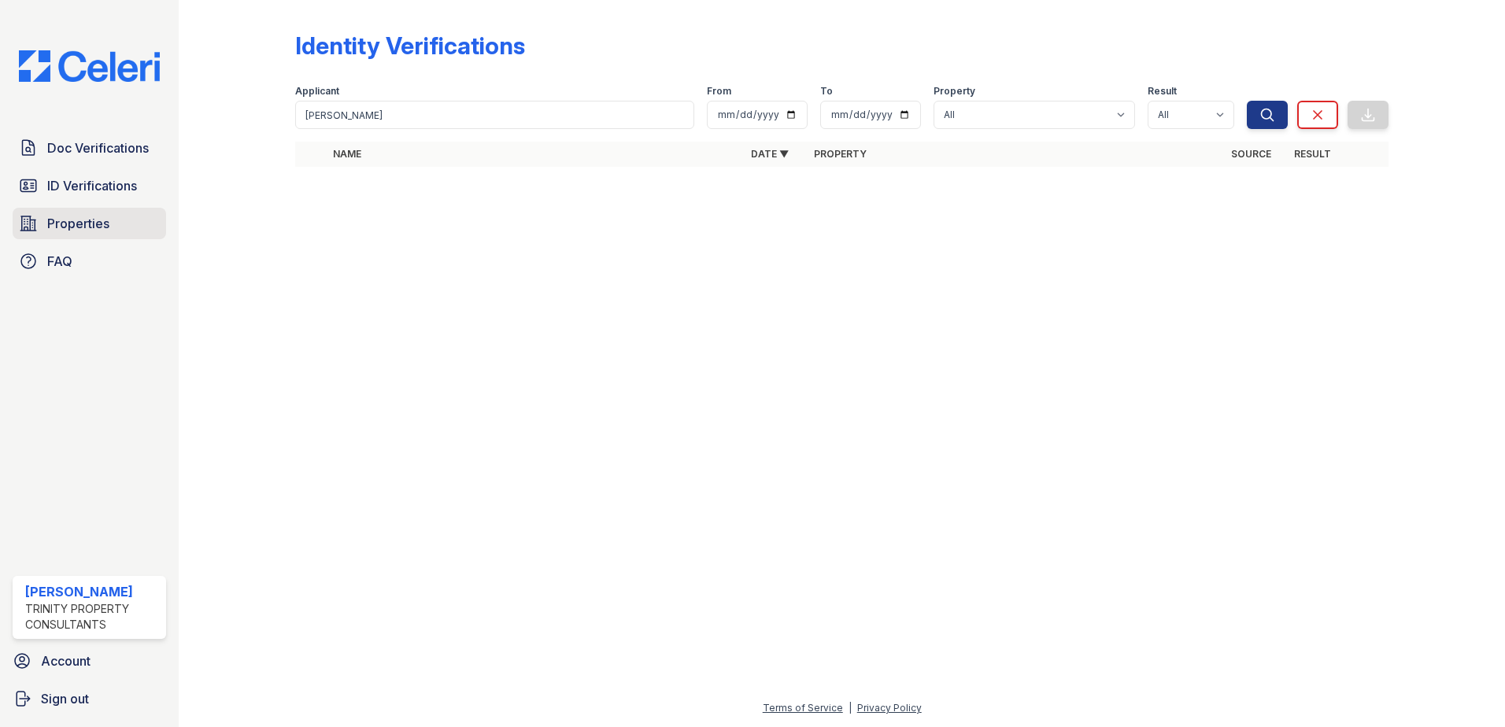
click at [87, 228] on span "Properties" at bounding box center [78, 223] width 62 height 19
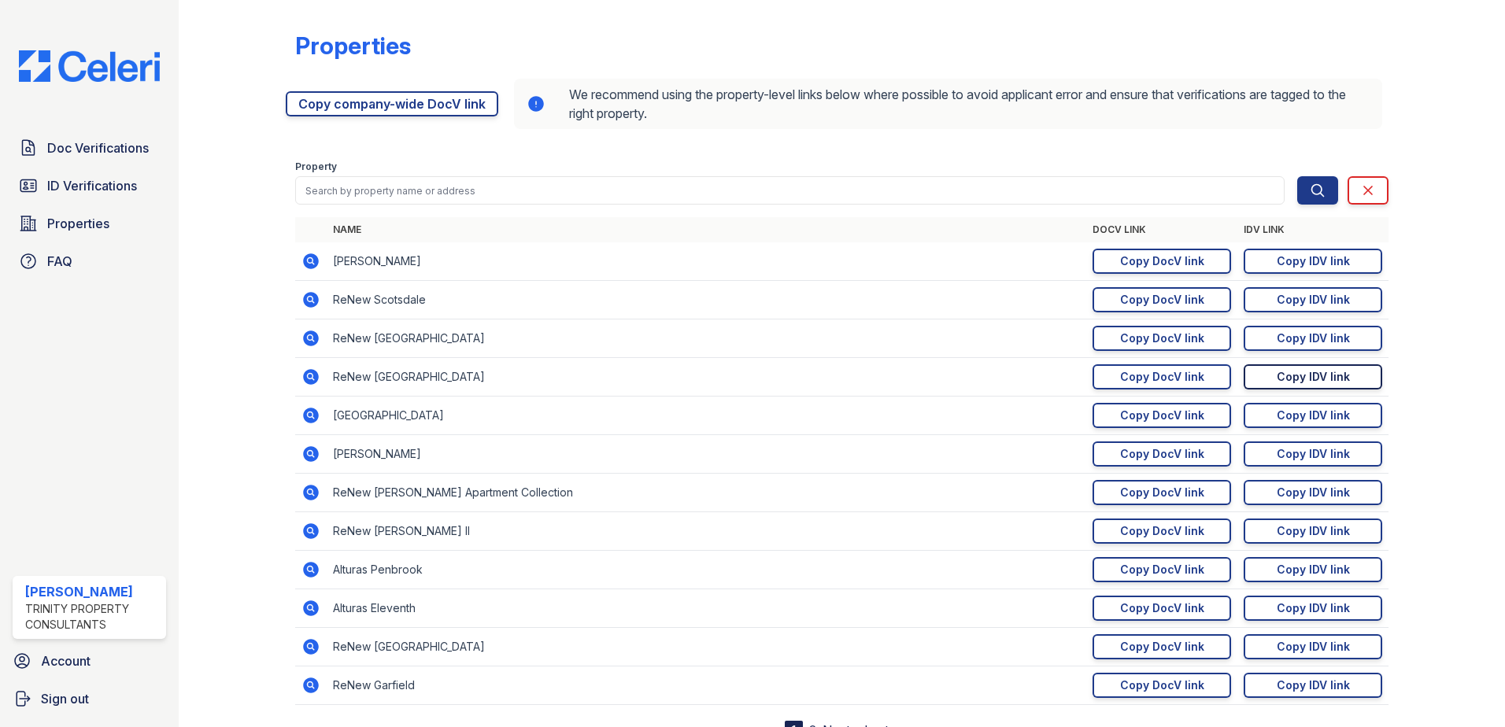
click at [1294, 371] on div "Copy IDV link" at bounding box center [1313, 377] width 73 height 16
click at [83, 184] on span "ID Verifications" at bounding box center [92, 185] width 90 height 19
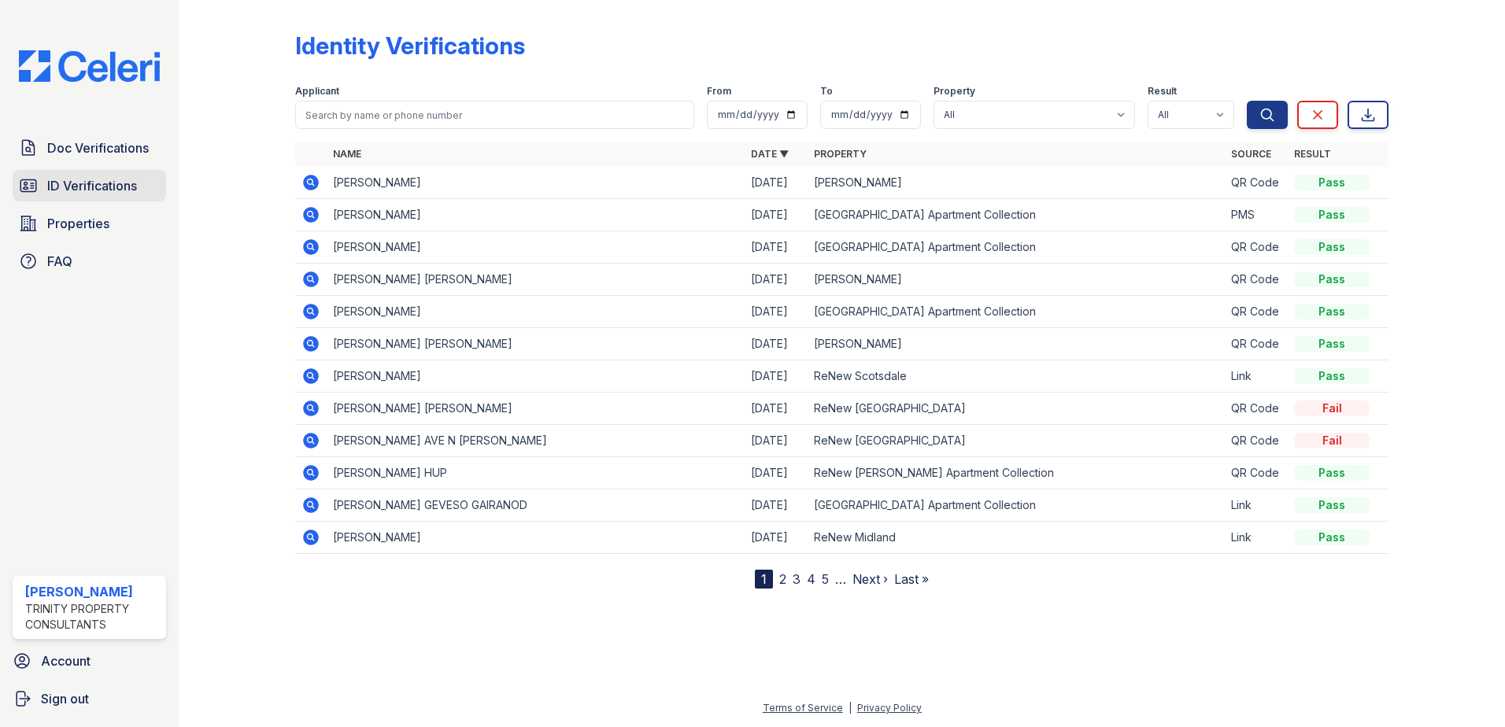
click at [117, 188] on span "ID Verifications" at bounding box center [92, 185] width 90 height 19
click at [117, 139] on span "Doc Verifications" at bounding box center [98, 148] width 102 height 19
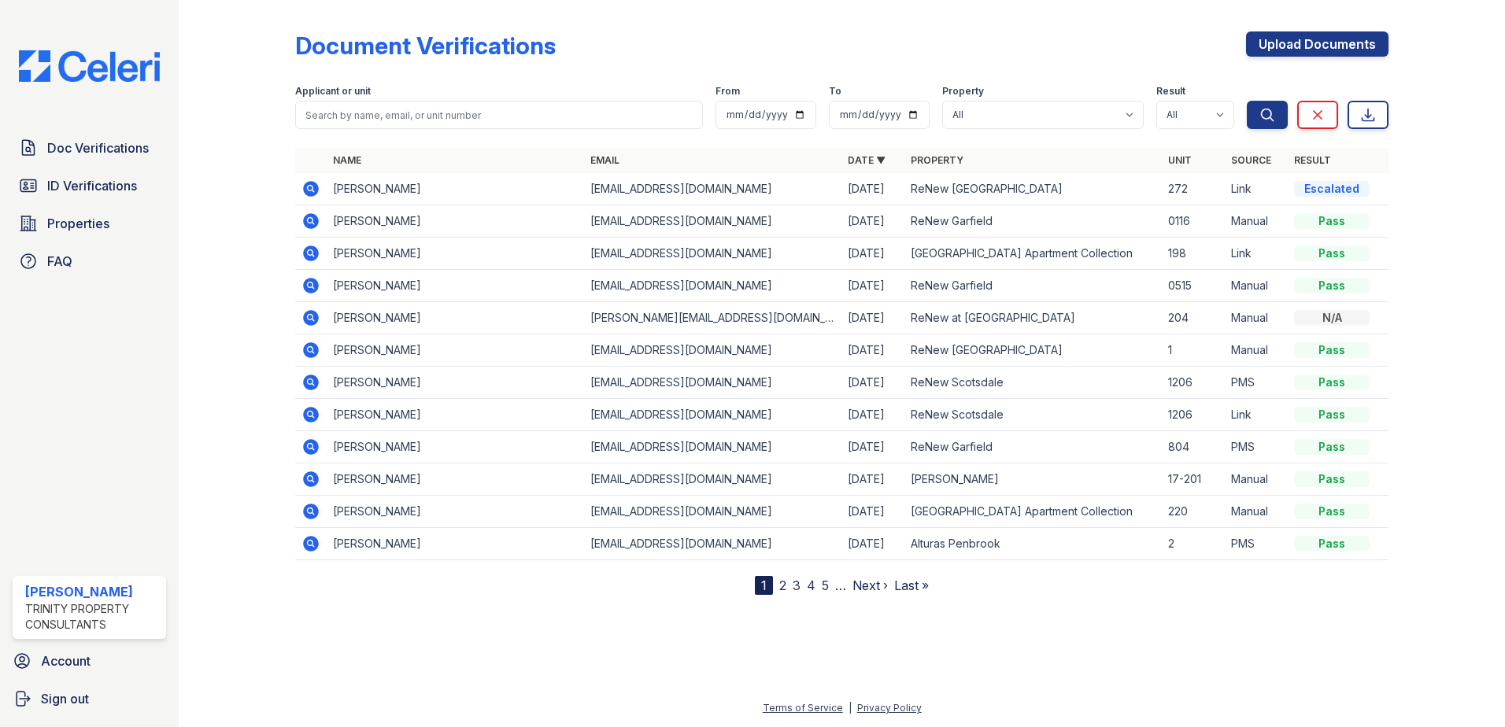
click at [319, 189] on icon at bounding box center [310, 188] width 19 height 19
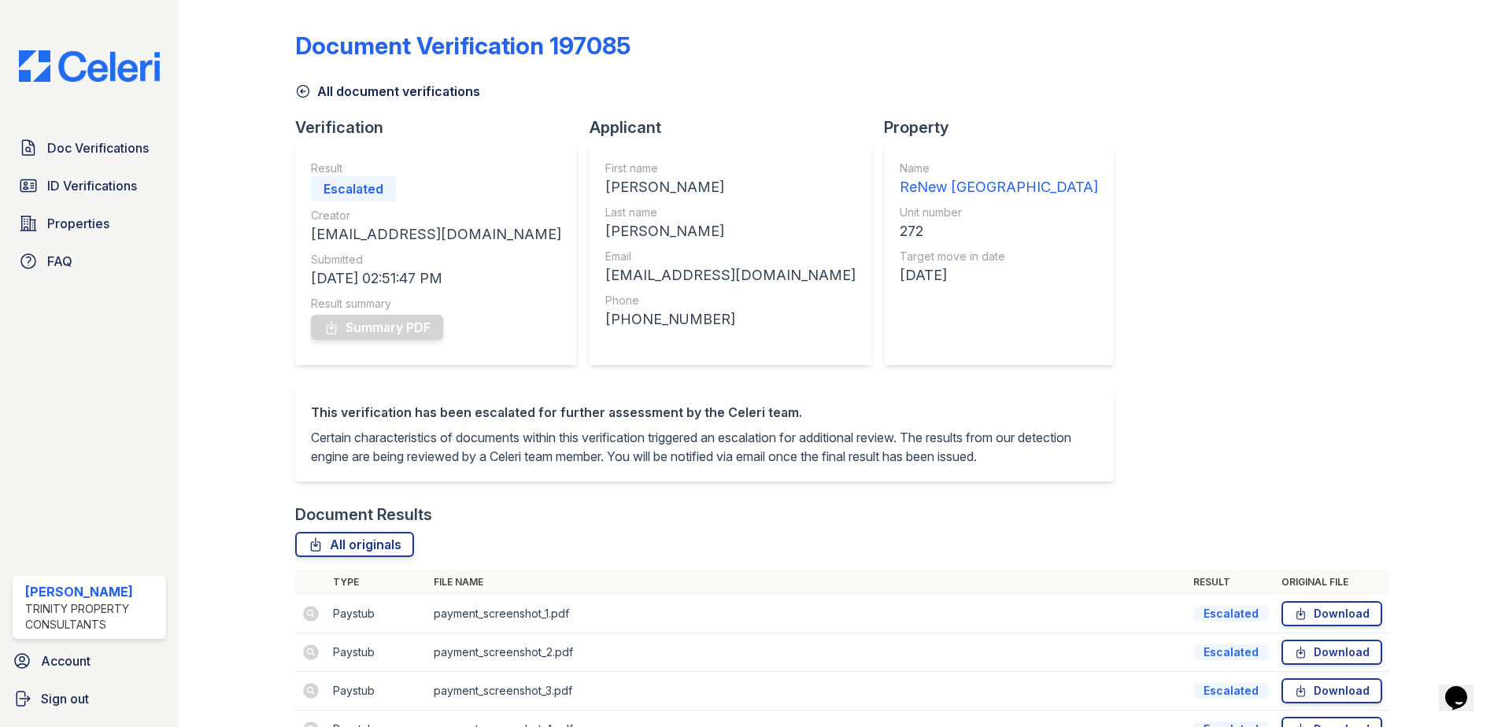
click at [307, 81] on div "All document verifications" at bounding box center [841, 86] width 1093 height 28
click at [306, 89] on icon at bounding box center [303, 91] width 16 height 16
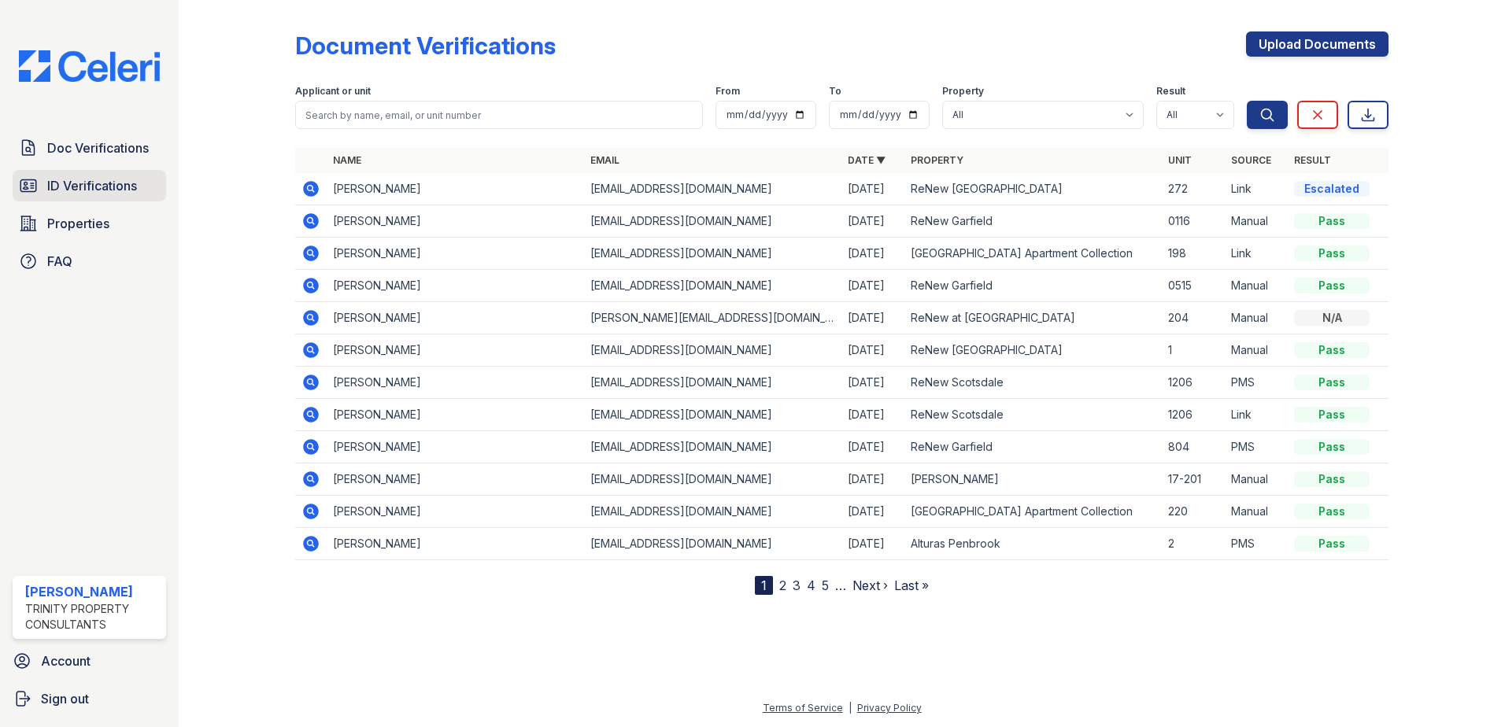
click at [106, 187] on span "ID Verifications" at bounding box center [92, 185] width 90 height 19
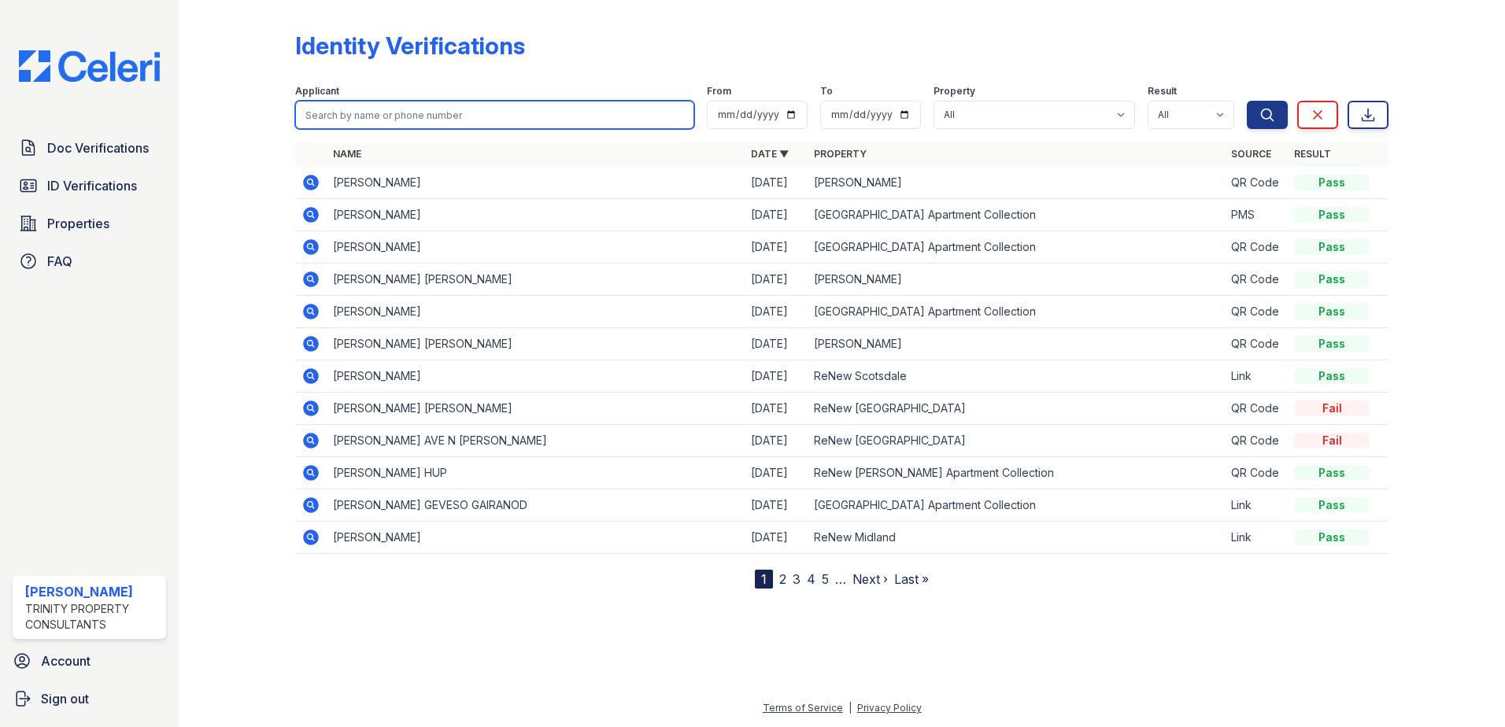
click at [360, 114] on input "search" at bounding box center [494, 115] width 399 height 28
type input "Emelie Romero"
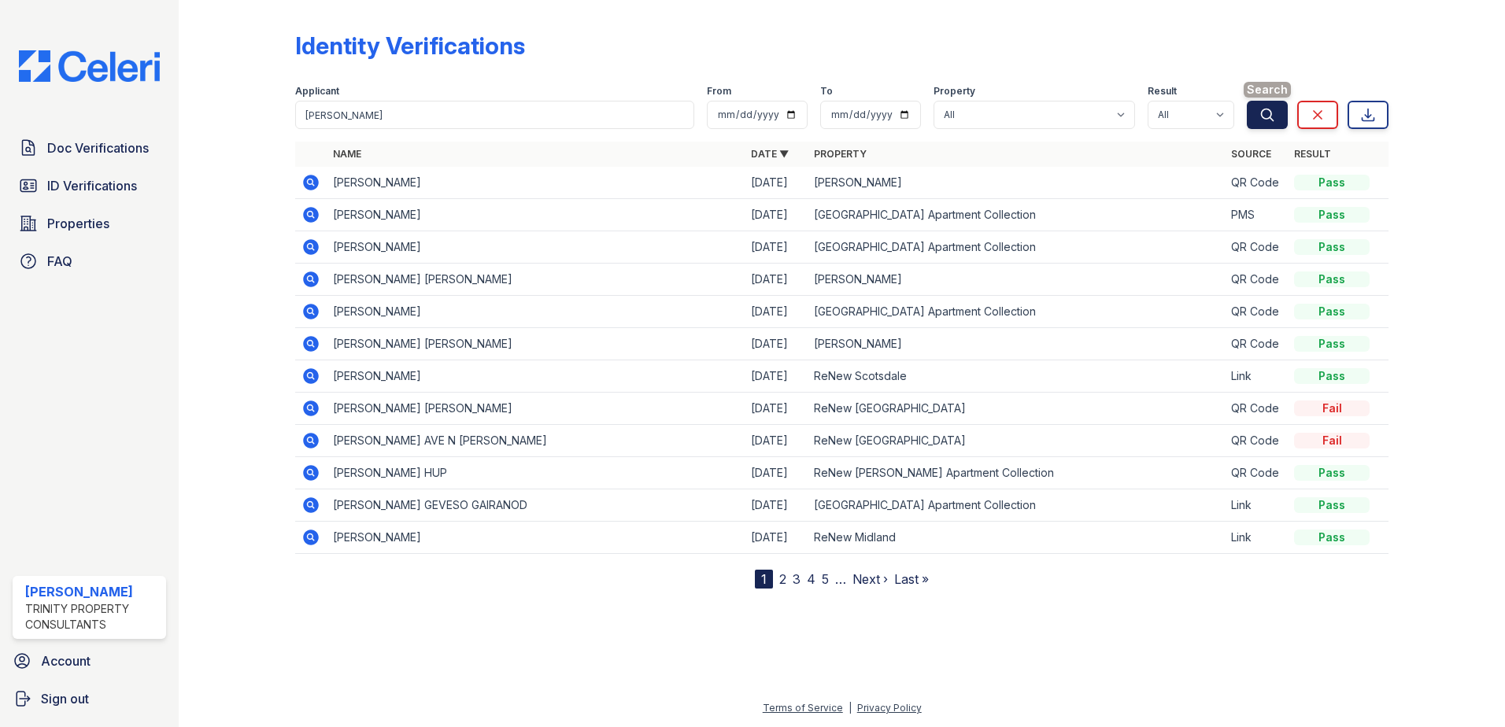
click at [1254, 113] on button "Search" at bounding box center [1267, 115] width 41 height 28
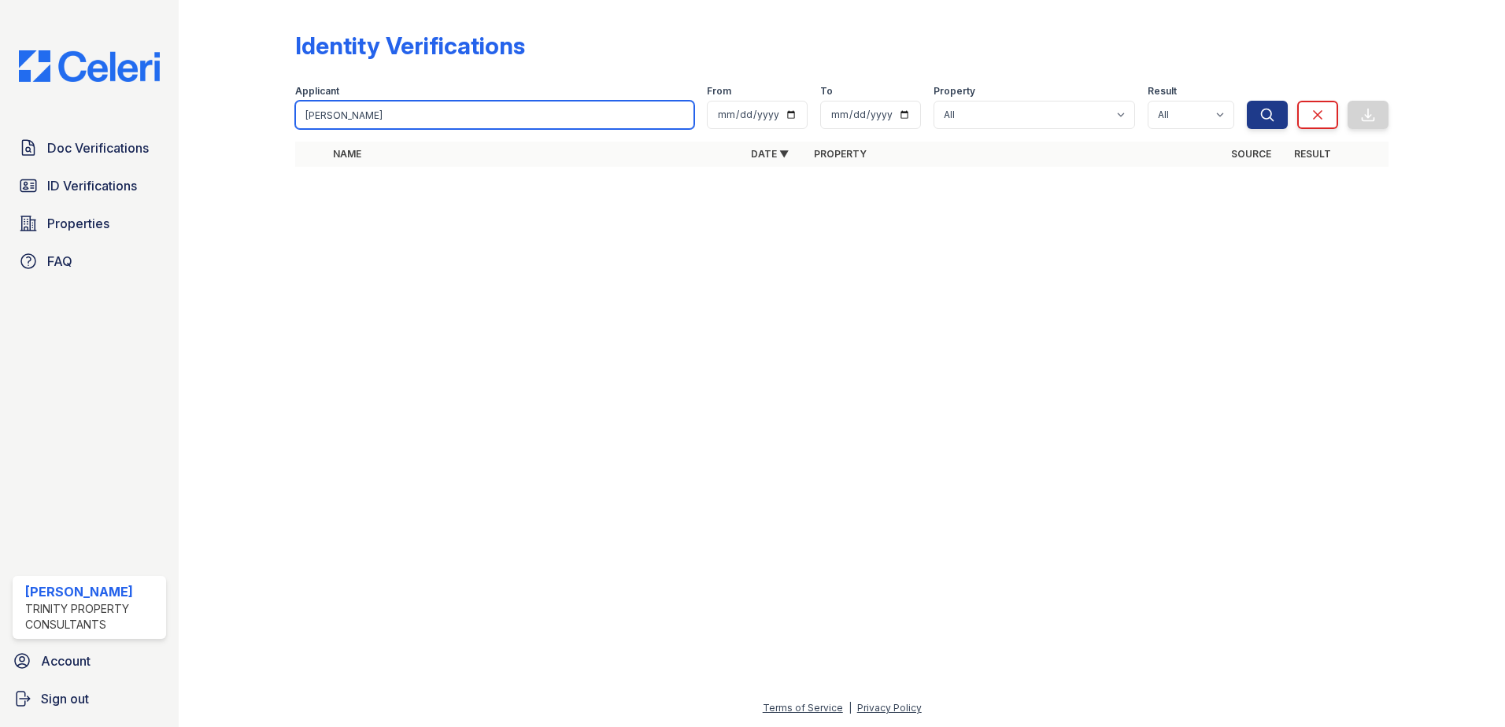
click at [682, 117] on input "Emelie Romero" at bounding box center [494, 115] width 399 height 28
click at [346, 115] on input "search" at bounding box center [494, 115] width 399 height 28
click at [306, 109] on input "search" at bounding box center [494, 115] width 399 height 28
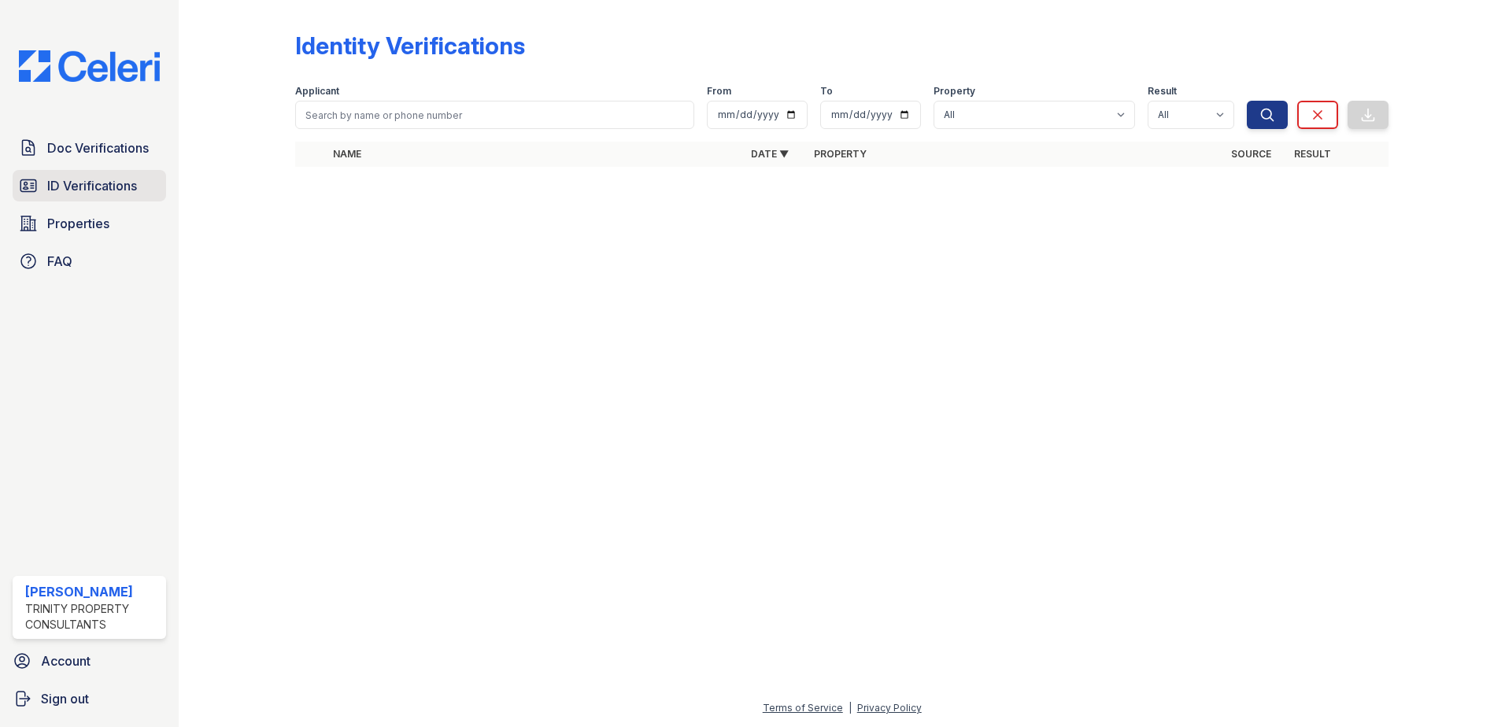
click at [69, 183] on span "ID Verifications" at bounding box center [92, 185] width 90 height 19
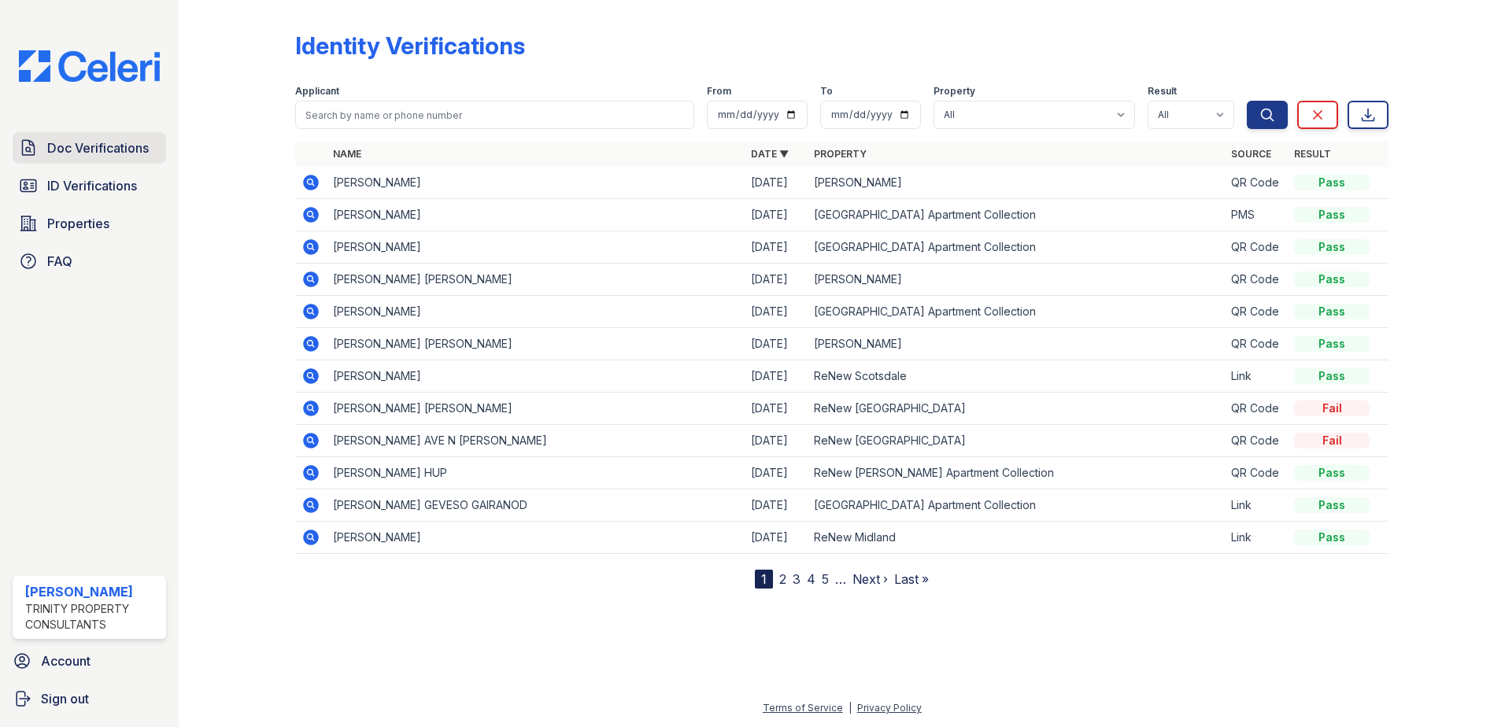
click at [66, 151] on span "Doc Verifications" at bounding box center [98, 148] width 102 height 19
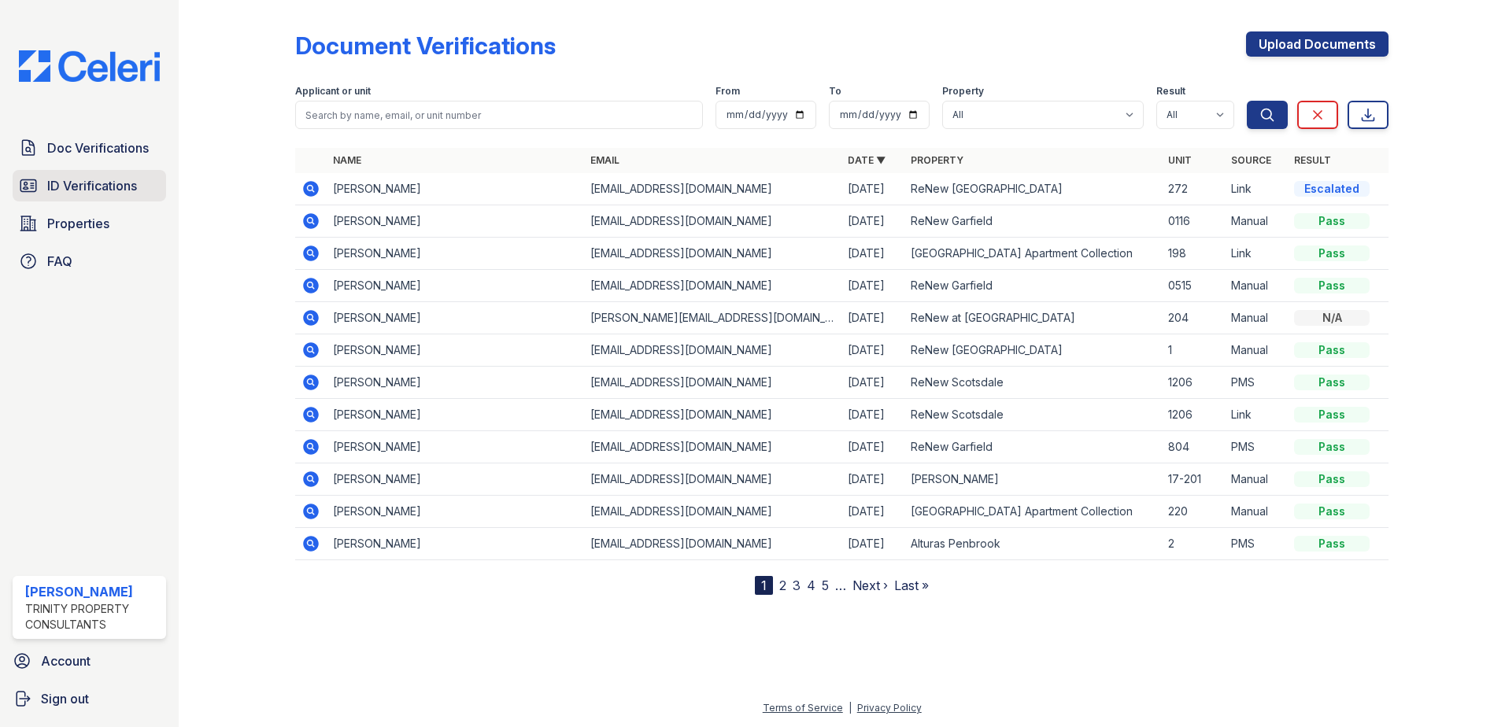
click at [57, 179] on span "ID Verifications" at bounding box center [92, 185] width 90 height 19
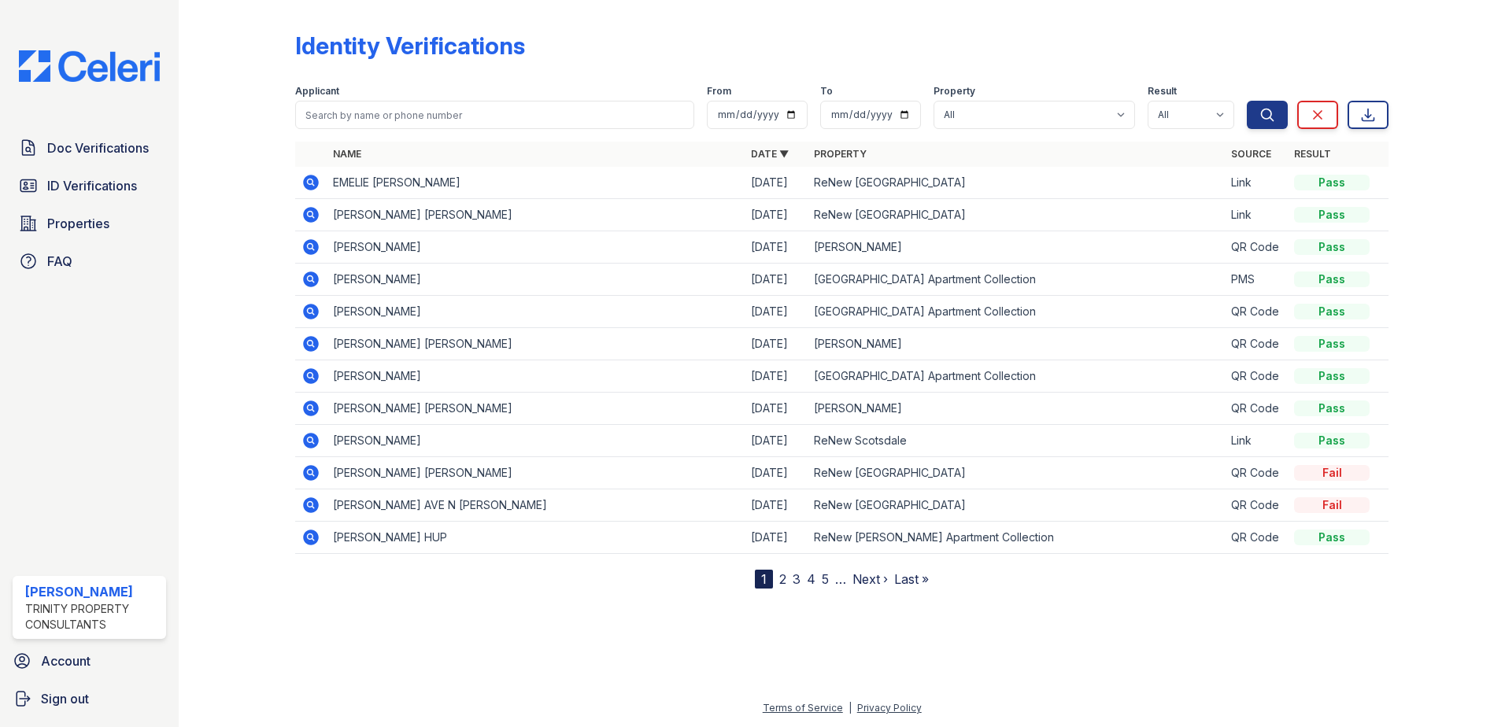
click at [314, 212] on icon at bounding box center [311, 215] width 16 height 16
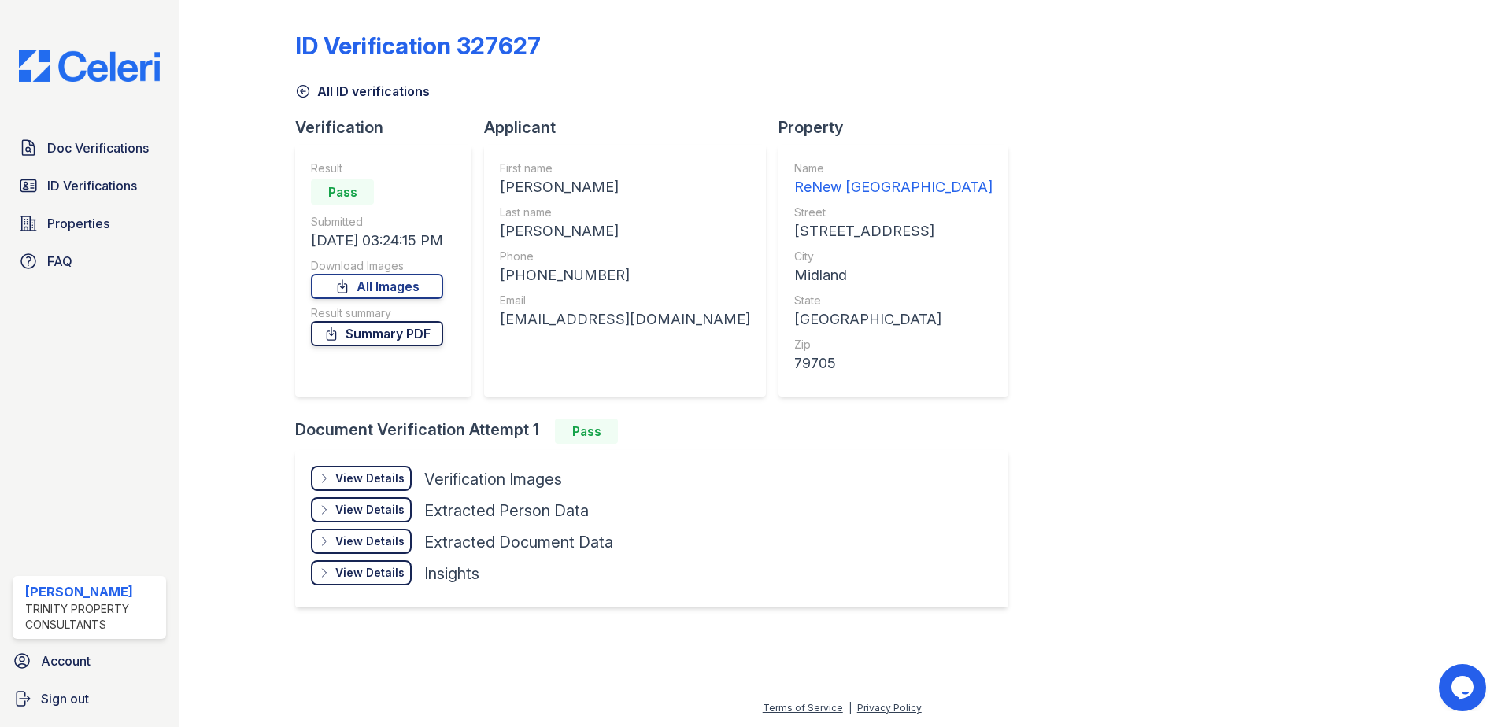
click at [398, 335] on link "Summary PDF" at bounding box center [377, 333] width 132 height 25
click at [314, 86] on link "All ID verifications" at bounding box center [362, 91] width 135 height 19
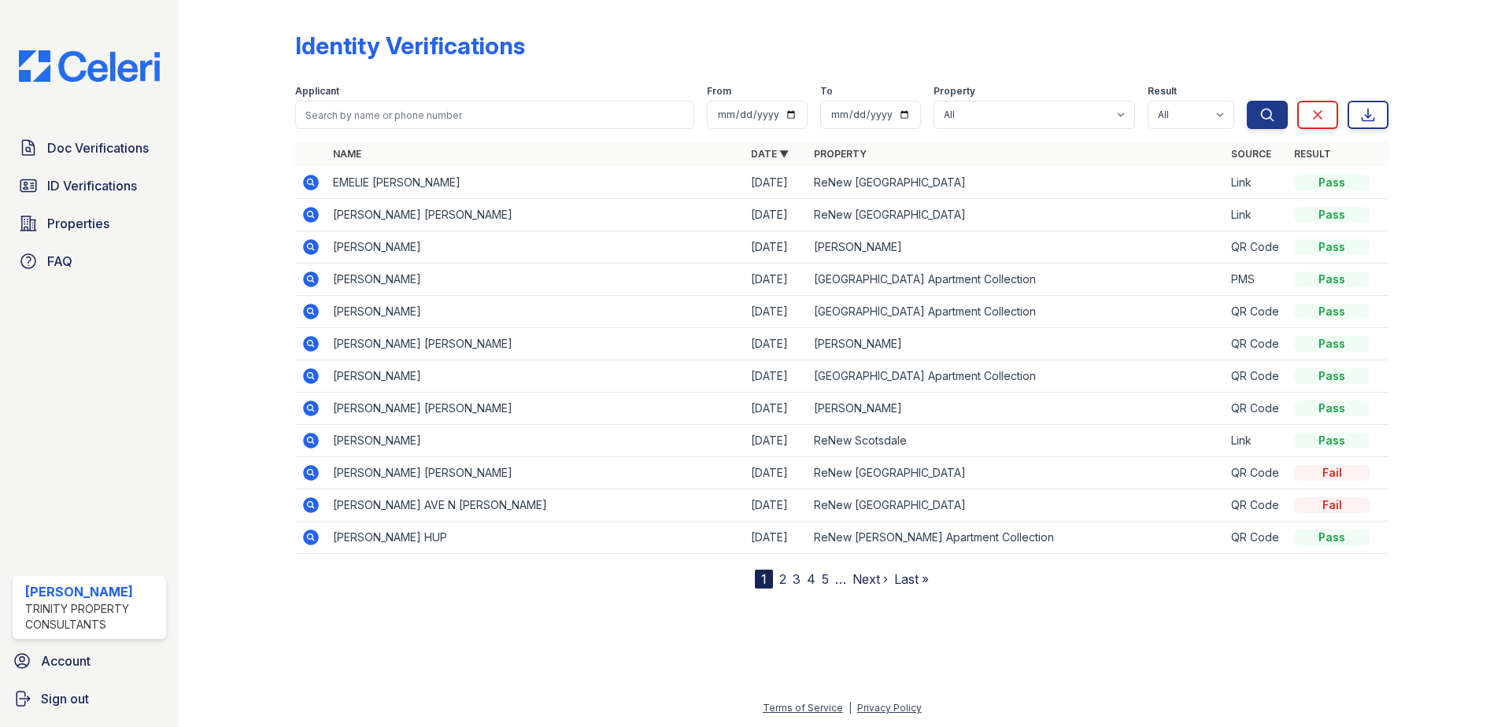
click at [308, 183] on icon at bounding box center [310, 182] width 19 height 19
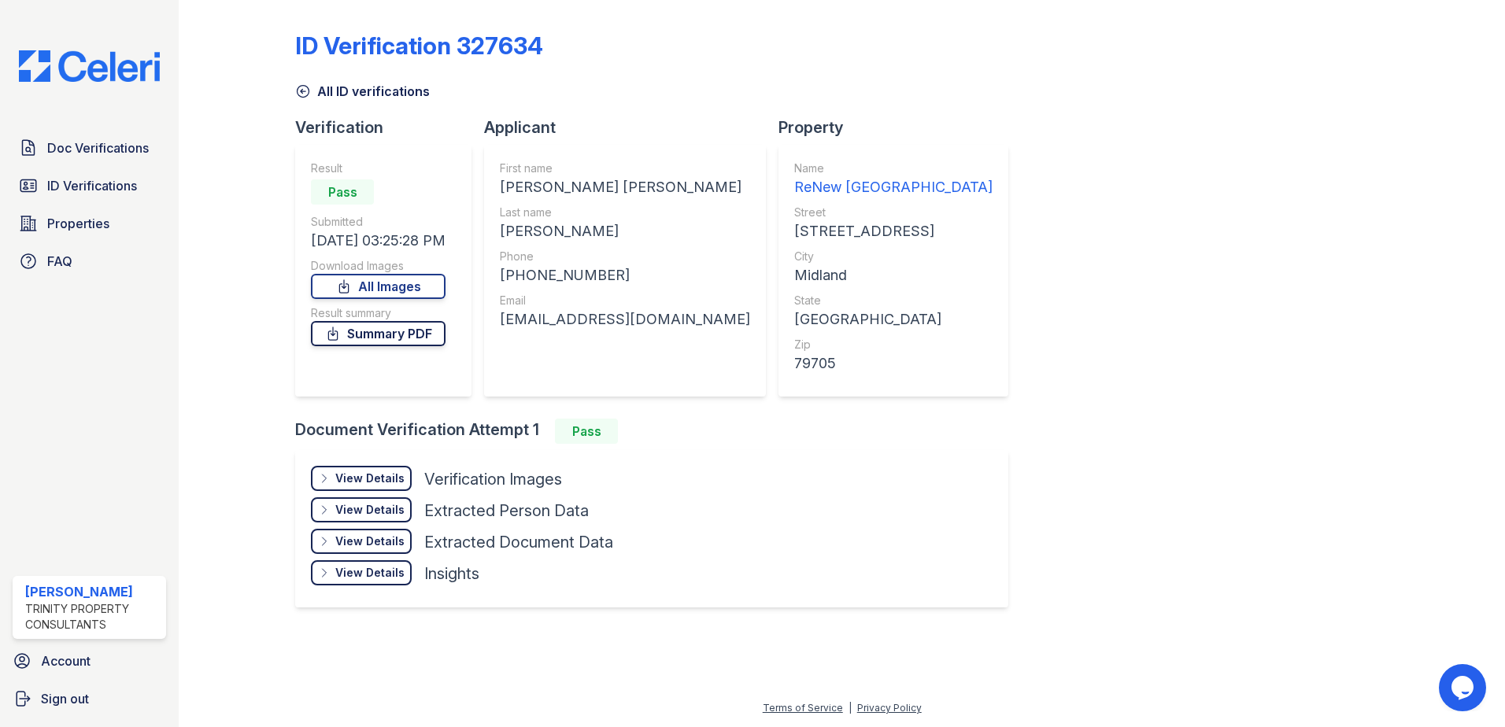
click at [359, 334] on link "Summary PDF" at bounding box center [378, 333] width 135 height 25
click at [69, 150] on span "Doc Verifications" at bounding box center [98, 148] width 102 height 19
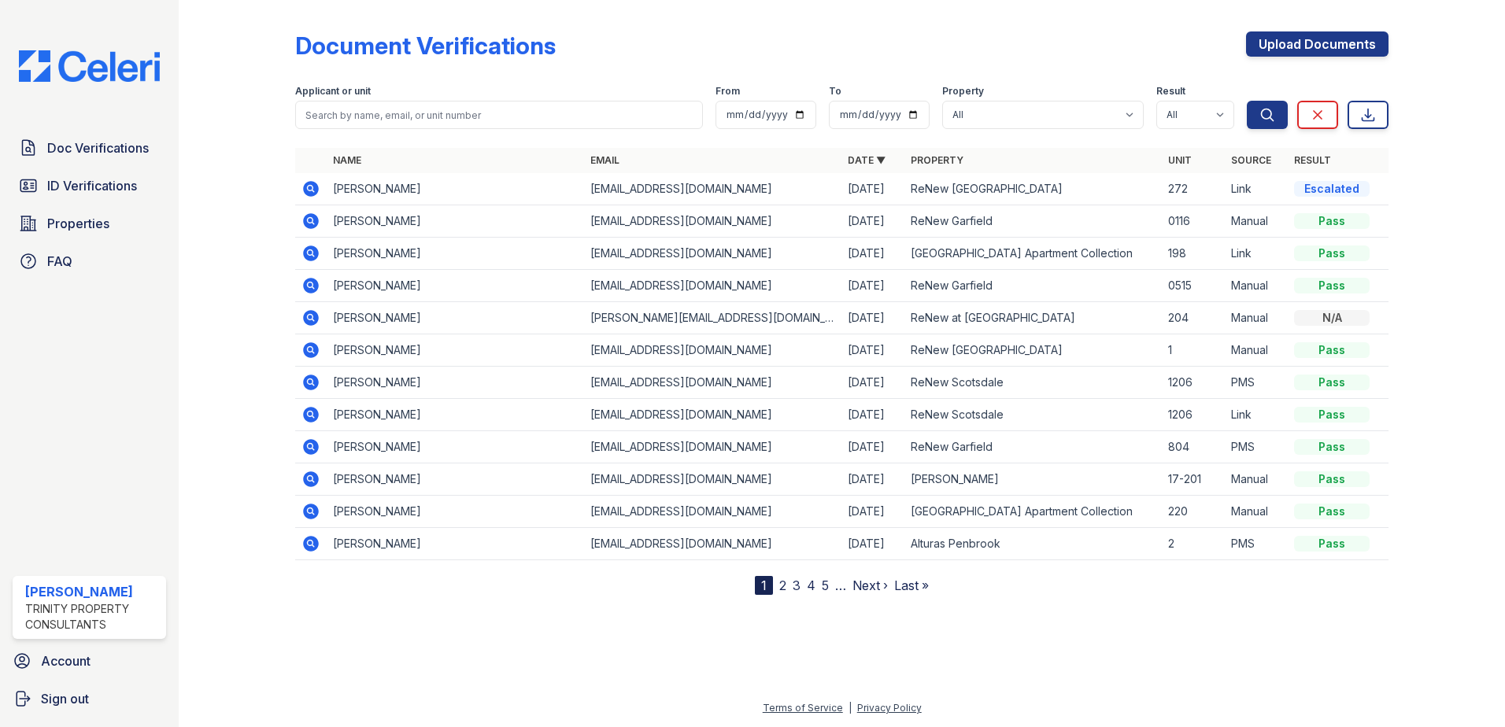
click at [318, 183] on icon at bounding box center [310, 188] width 19 height 19
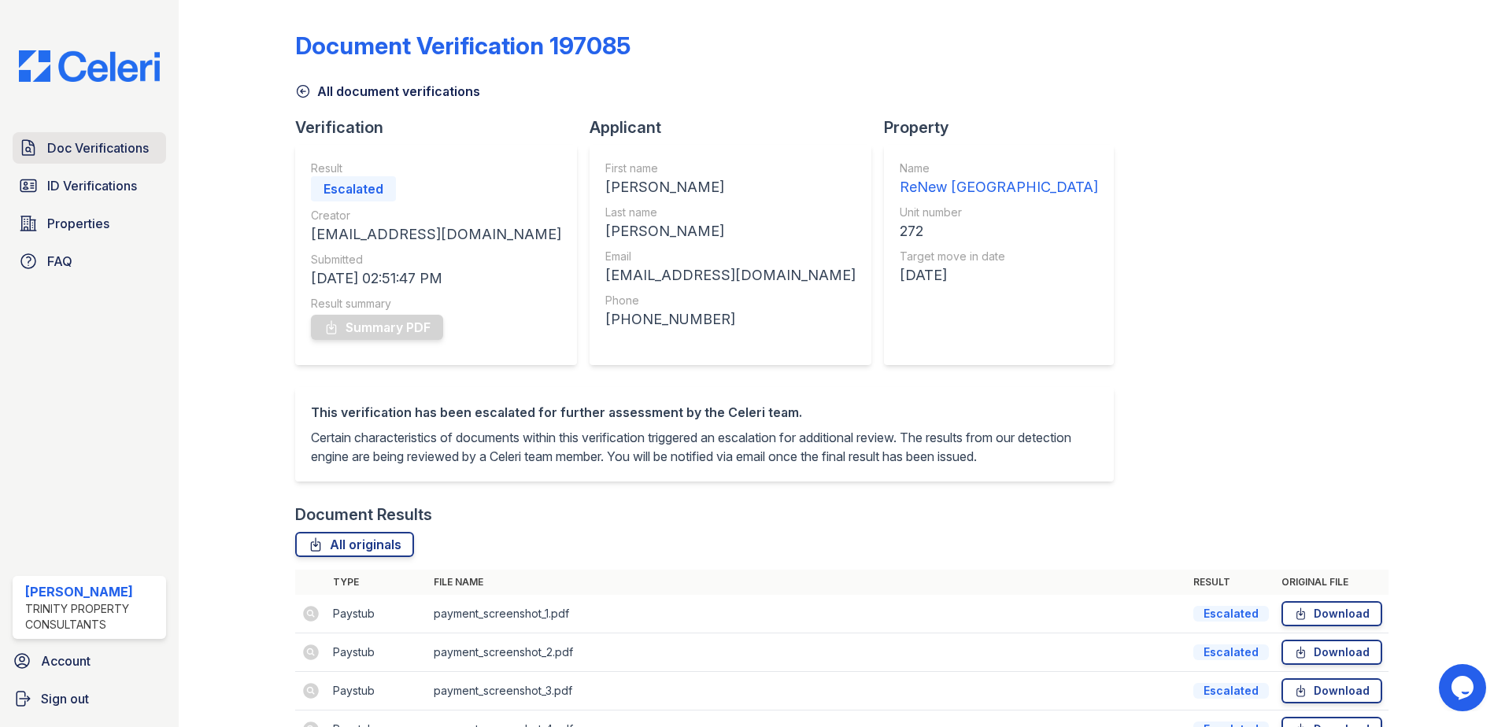
click at [86, 154] on span "Doc Verifications" at bounding box center [98, 148] width 102 height 19
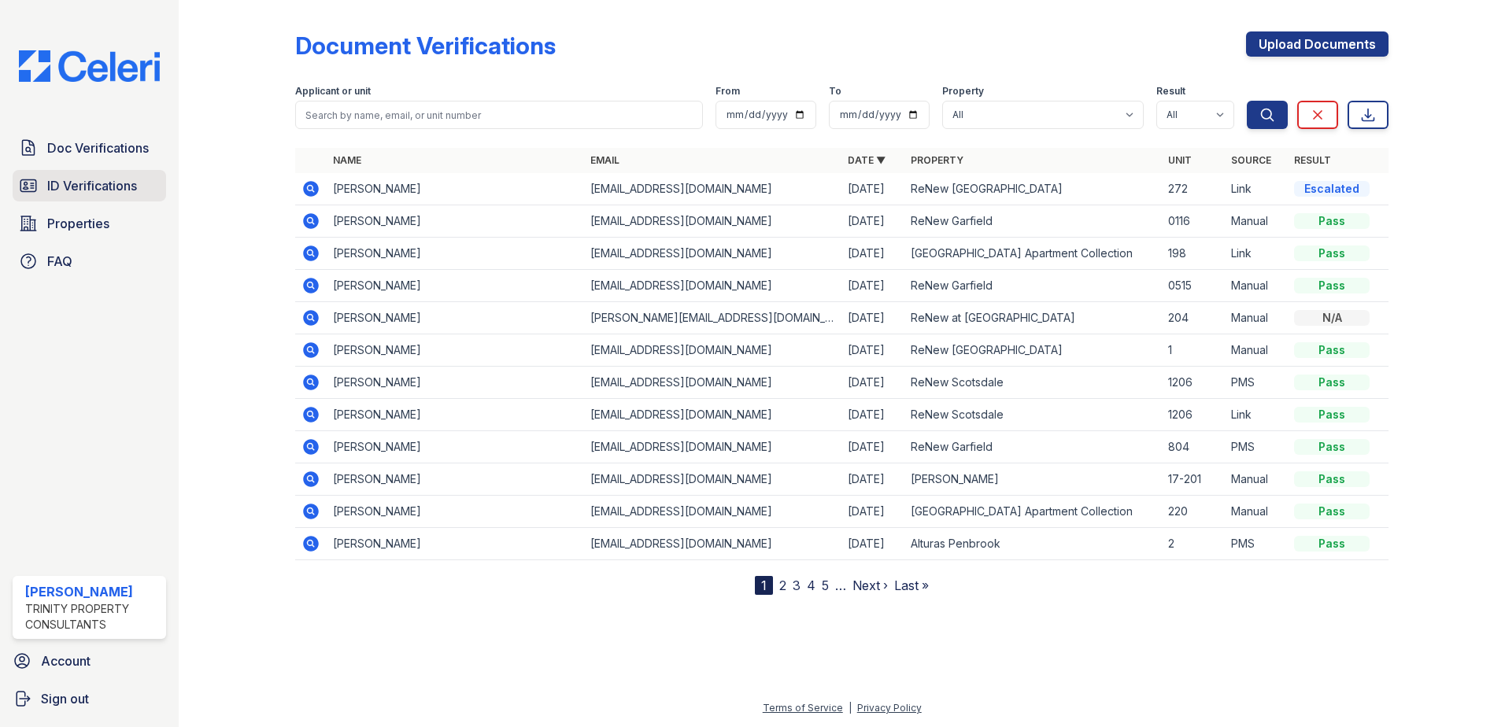
click at [84, 187] on span "ID Verifications" at bounding box center [92, 185] width 90 height 19
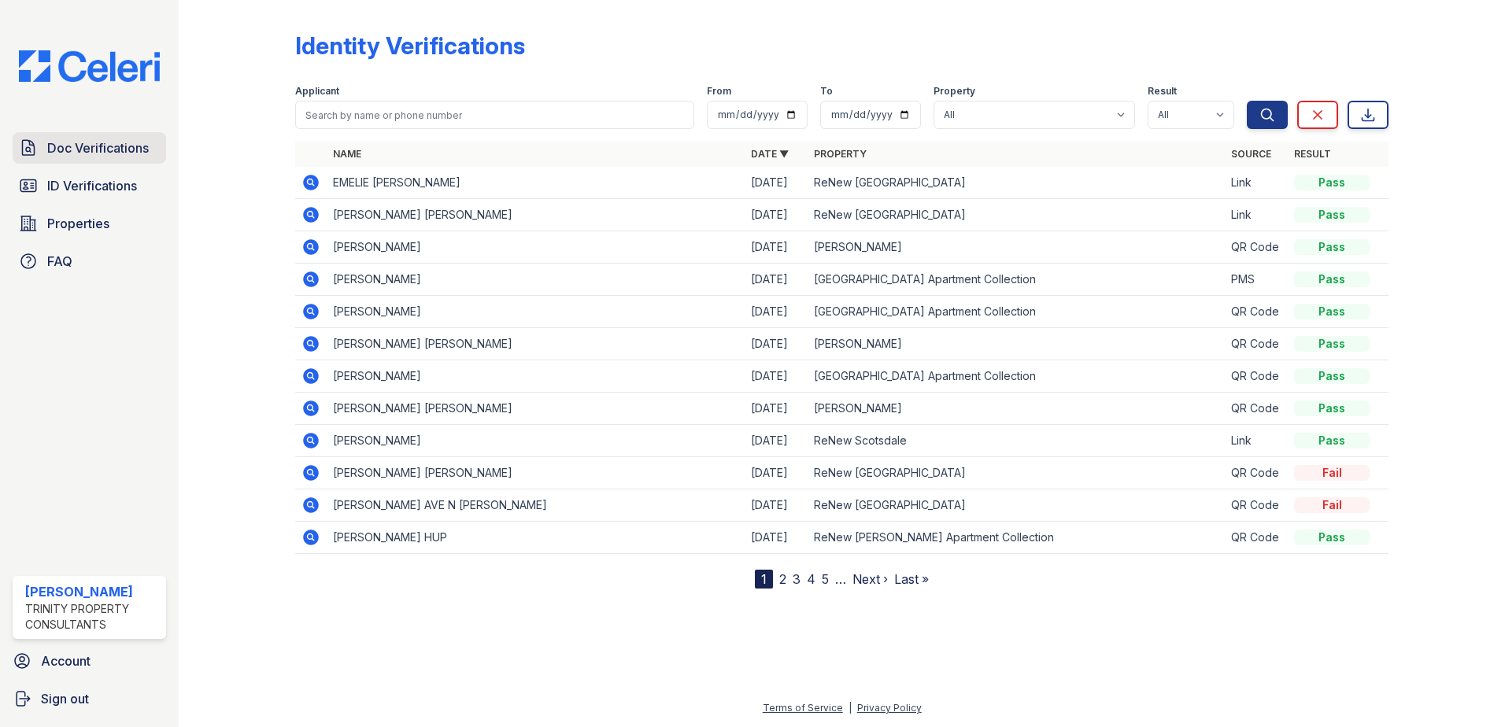
click at [85, 153] on span "Doc Verifications" at bounding box center [98, 148] width 102 height 19
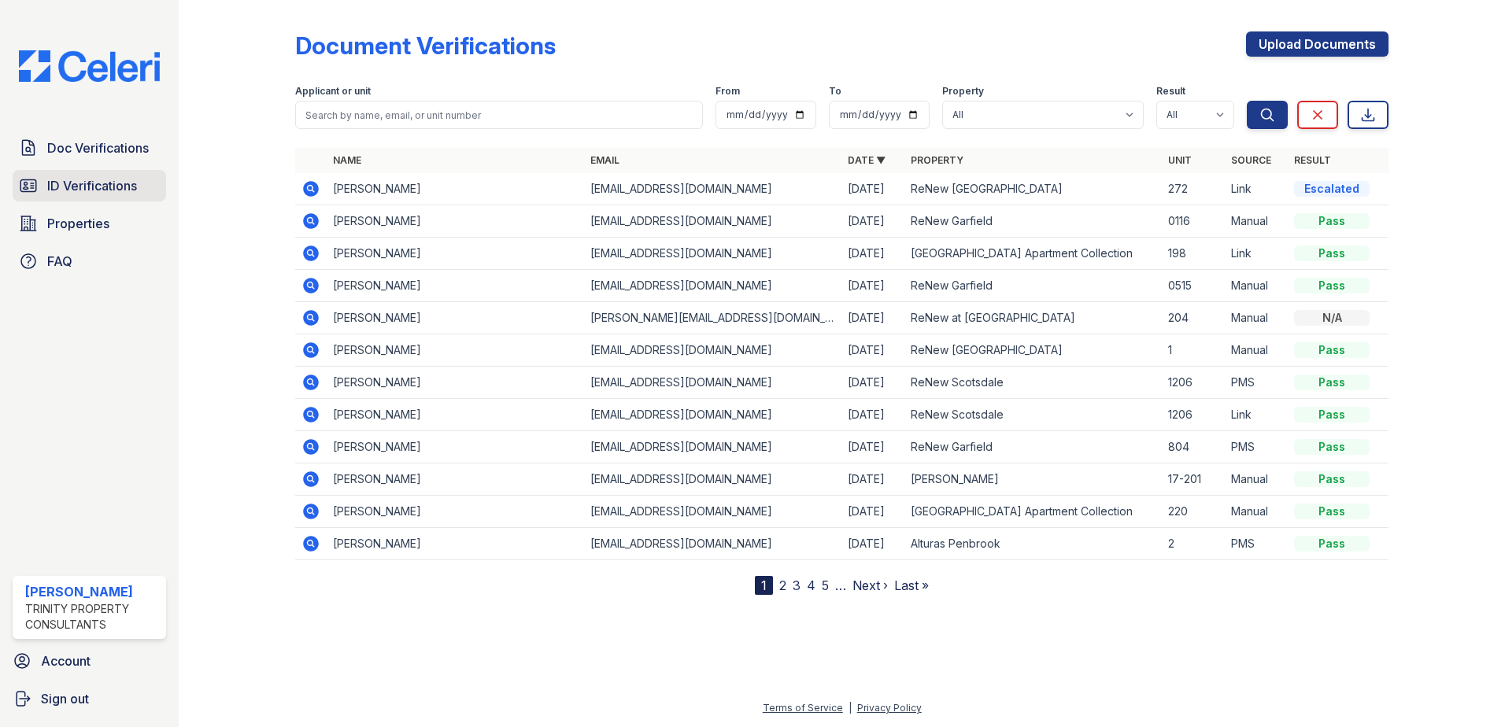
click at [98, 190] on span "ID Verifications" at bounding box center [92, 185] width 90 height 19
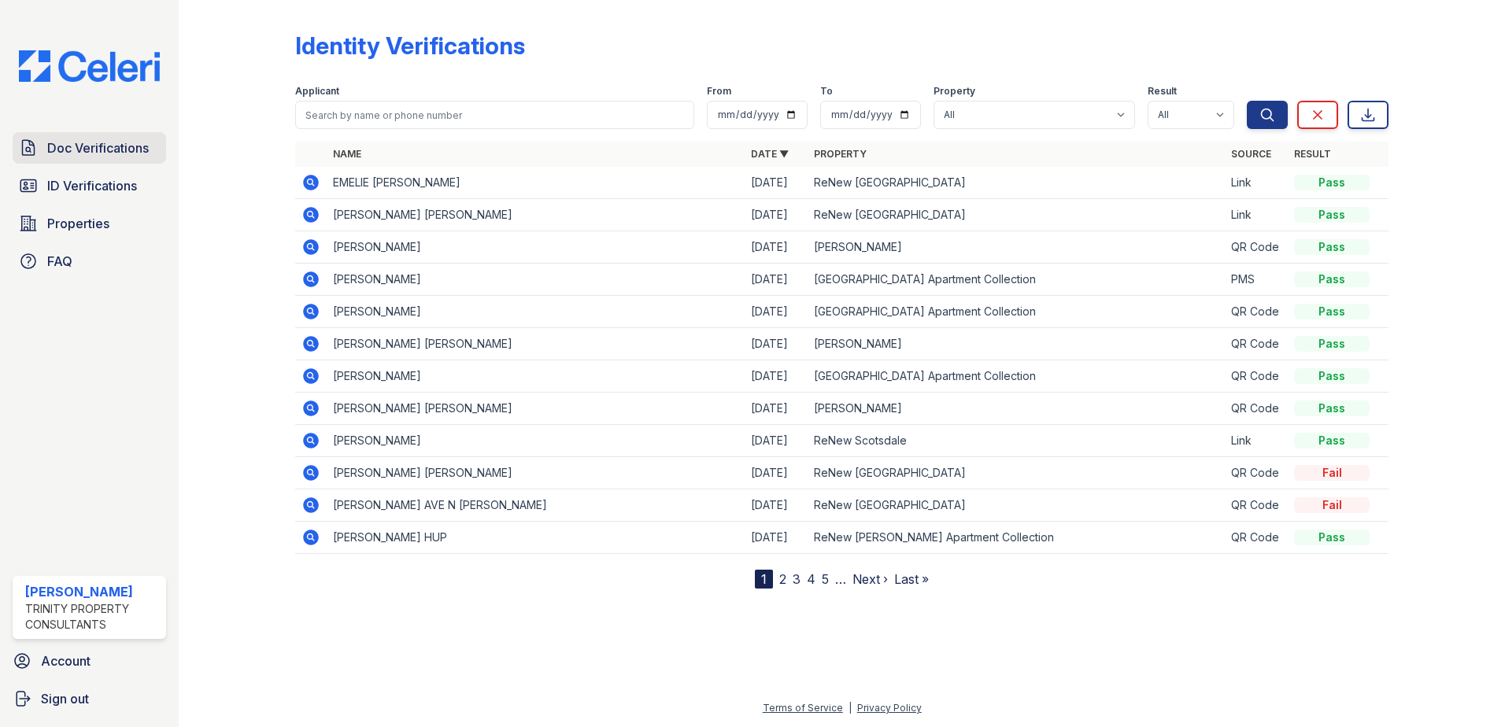
click at [100, 133] on link "Doc Verifications" at bounding box center [89, 147] width 153 height 31
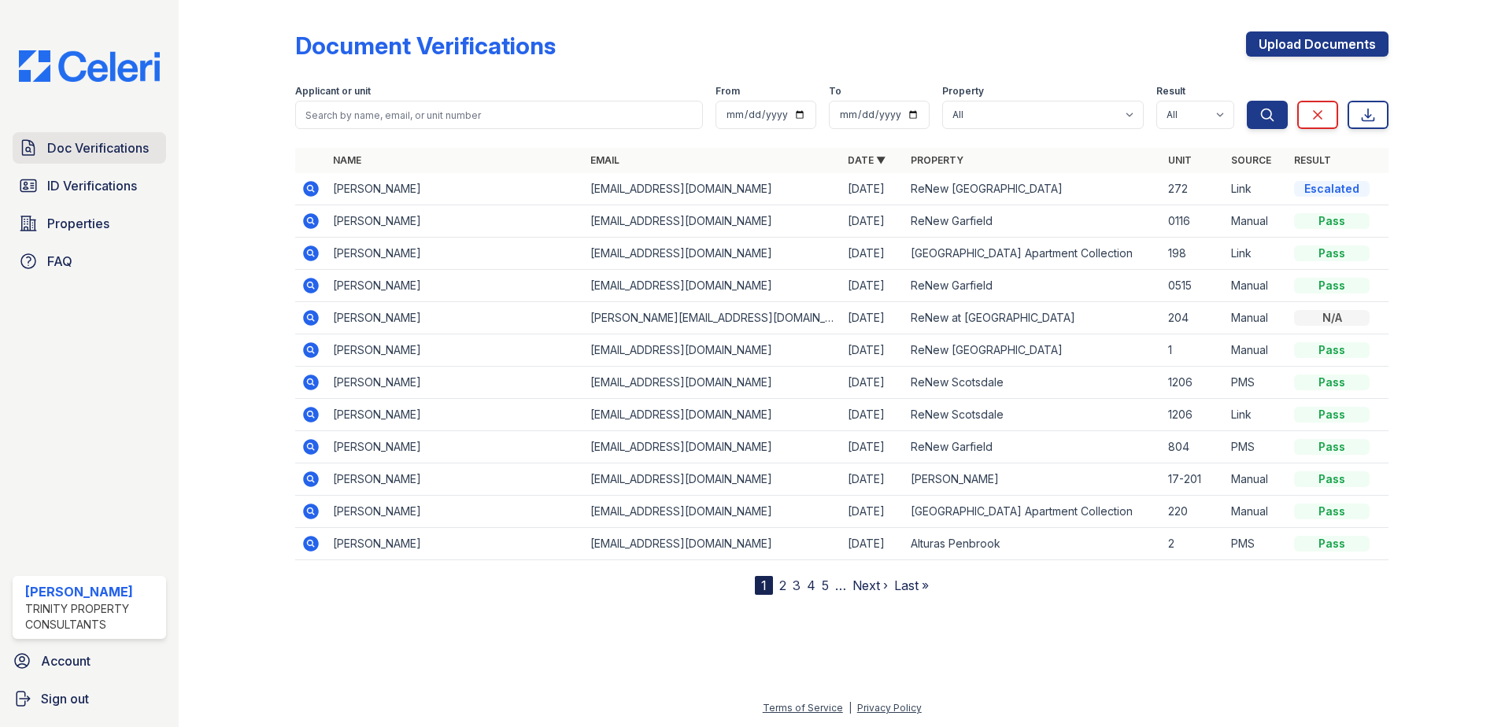
click at [121, 153] on span "Doc Verifications" at bounding box center [98, 148] width 102 height 19
click at [75, 188] on span "ID Verifications" at bounding box center [92, 185] width 90 height 19
